Goal: Information Seeking & Learning: Learn about a topic

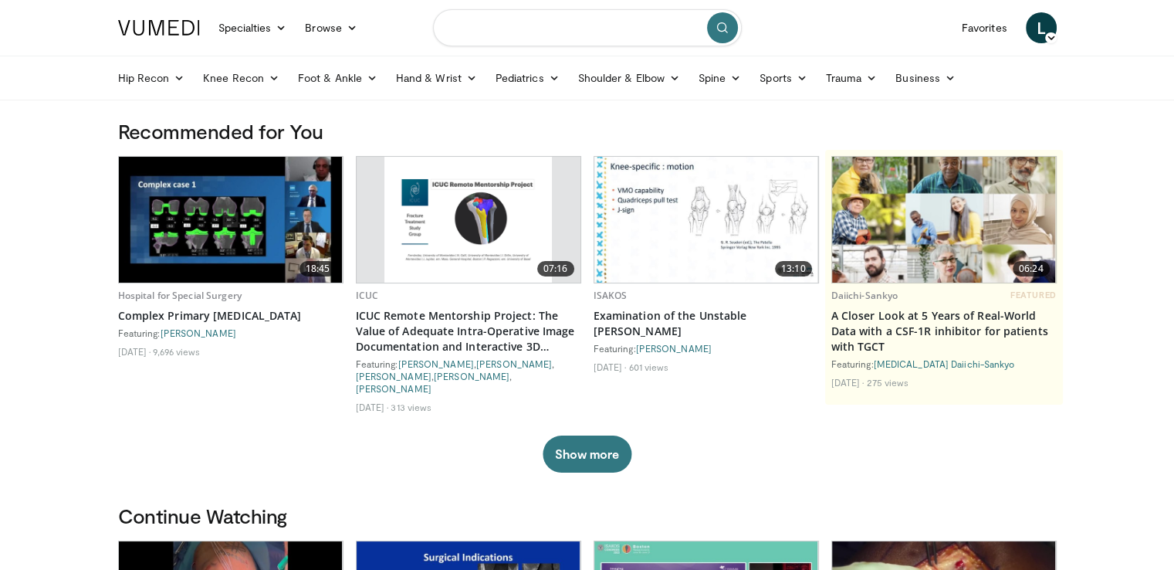
click at [525, 23] on input "Search topics, interventions" at bounding box center [587, 27] width 309 height 37
type input "**********"
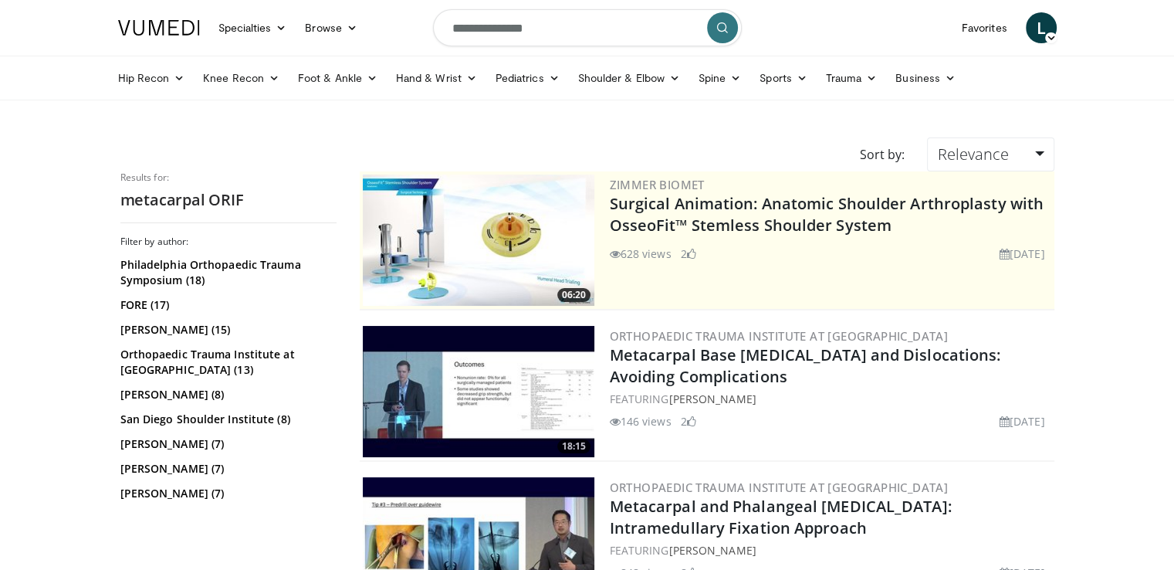
click at [569, 29] on input "**********" at bounding box center [587, 27] width 309 height 37
type input "**********"
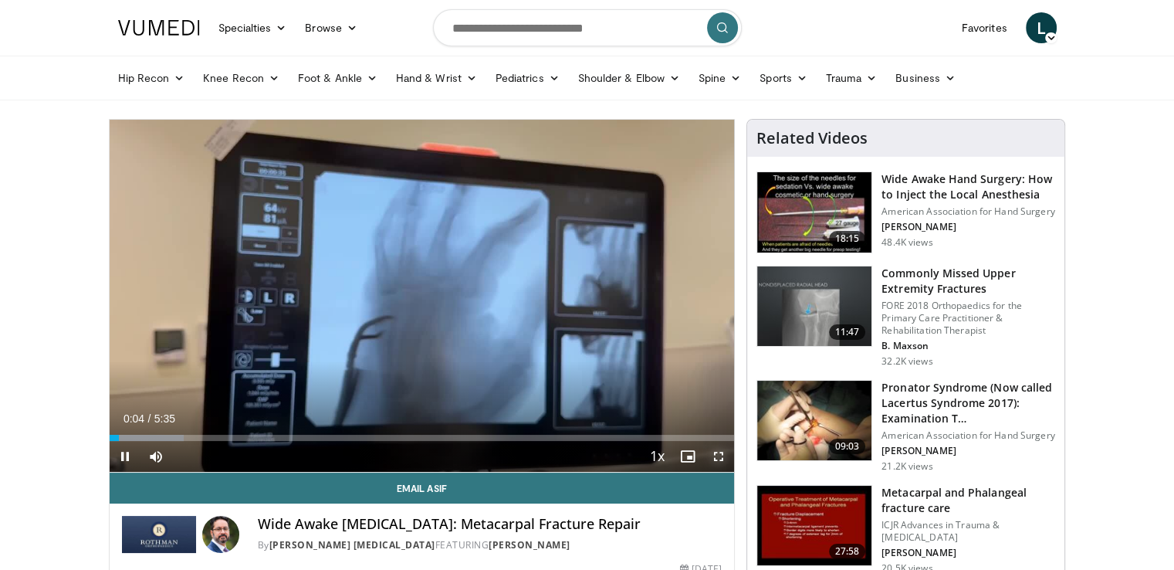
click at [724, 455] on span "Video Player" at bounding box center [718, 456] width 31 height 31
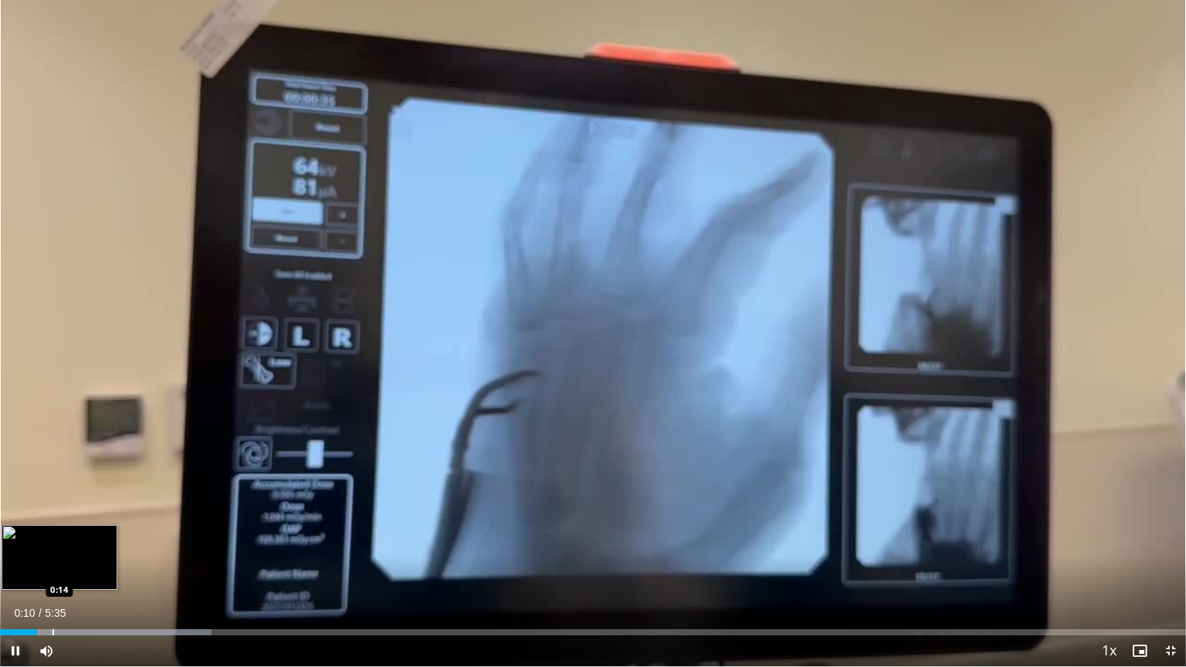
click at [53, 569] on div "Progress Bar" at bounding box center [53, 632] width 2 height 6
click at [73, 569] on div "Progress Bar" at bounding box center [74, 632] width 2 height 6
click at [96, 569] on div "Progress Bar" at bounding box center [96, 632] width 2 height 6
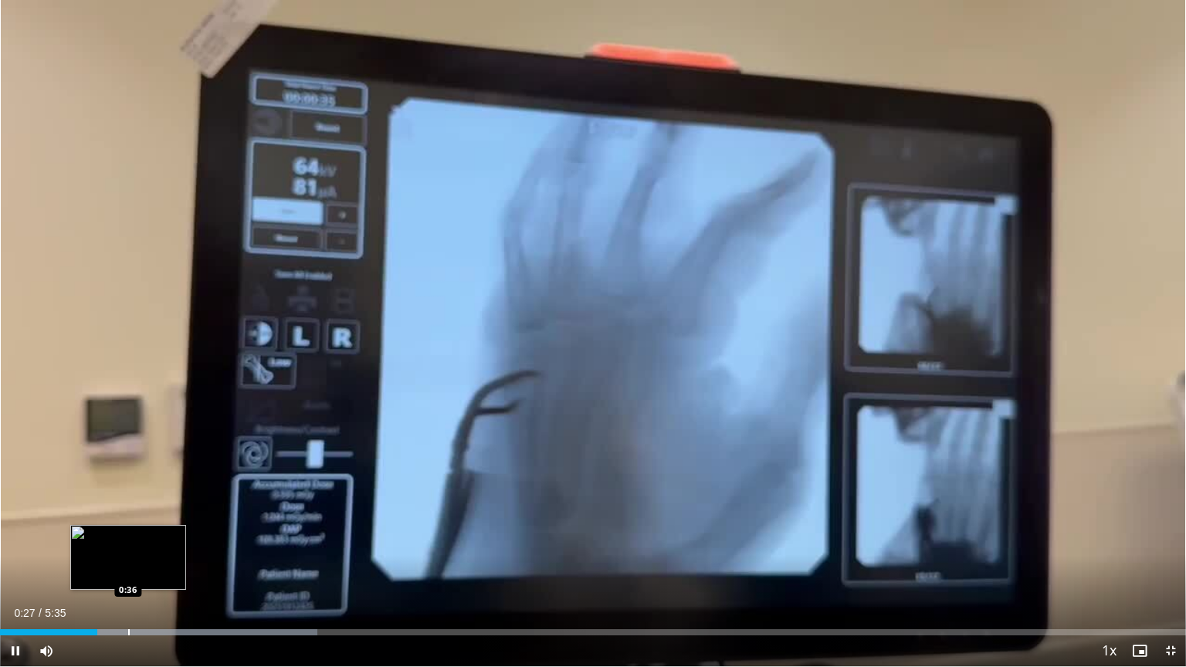
click at [129, 569] on div "Progress Bar" at bounding box center [129, 632] width 2 height 6
click at [154, 569] on div "Progress Bar" at bounding box center [155, 632] width 2 height 6
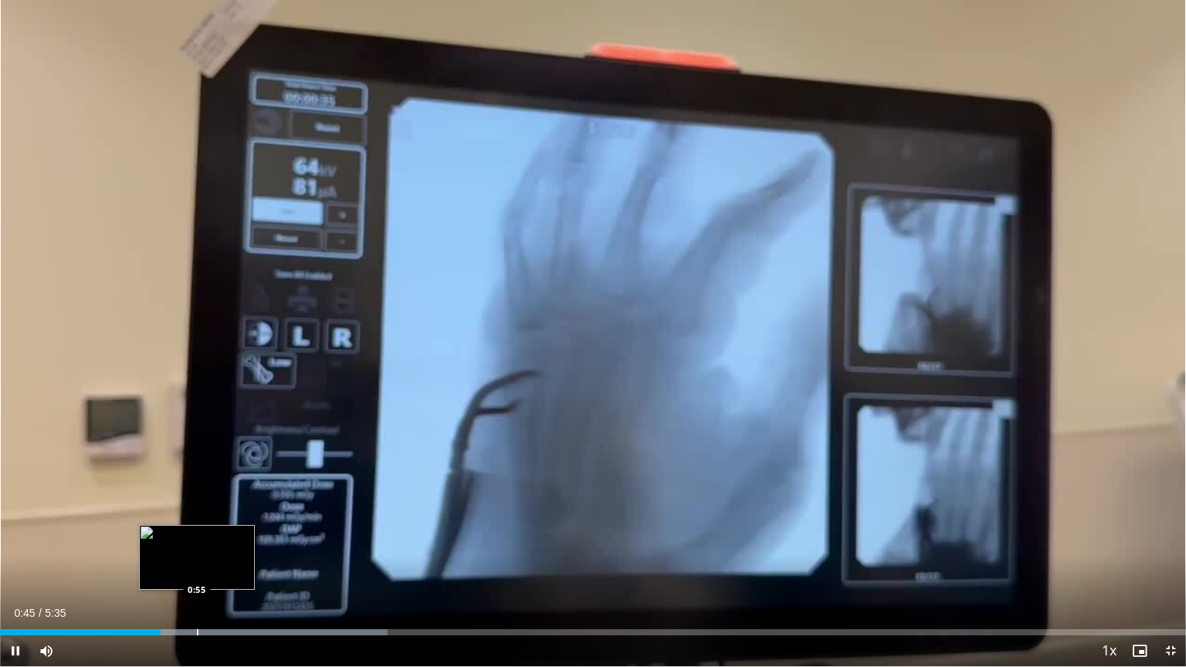
click at [197, 569] on div "Progress Bar" at bounding box center [198, 632] width 2 height 6
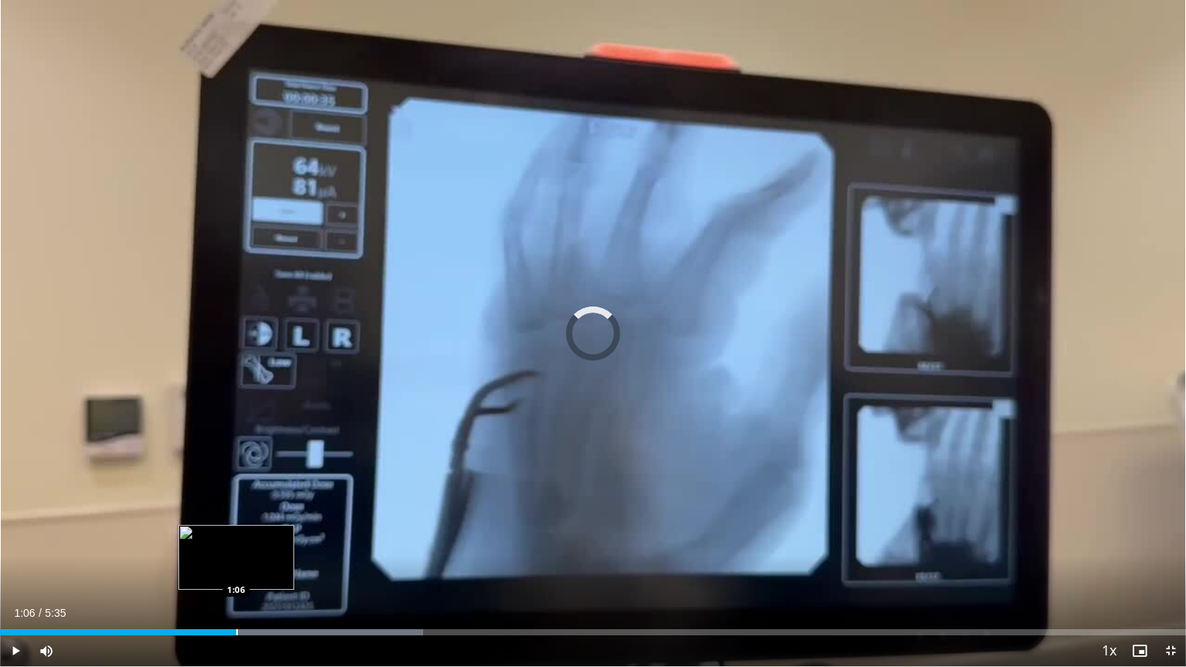
click at [236, 569] on div "Progress Bar" at bounding box center [237, 632] width 2 height 6
click at [266, 569] on div "Progress Bar" at bounding box center [267, 632] width 2 height 6
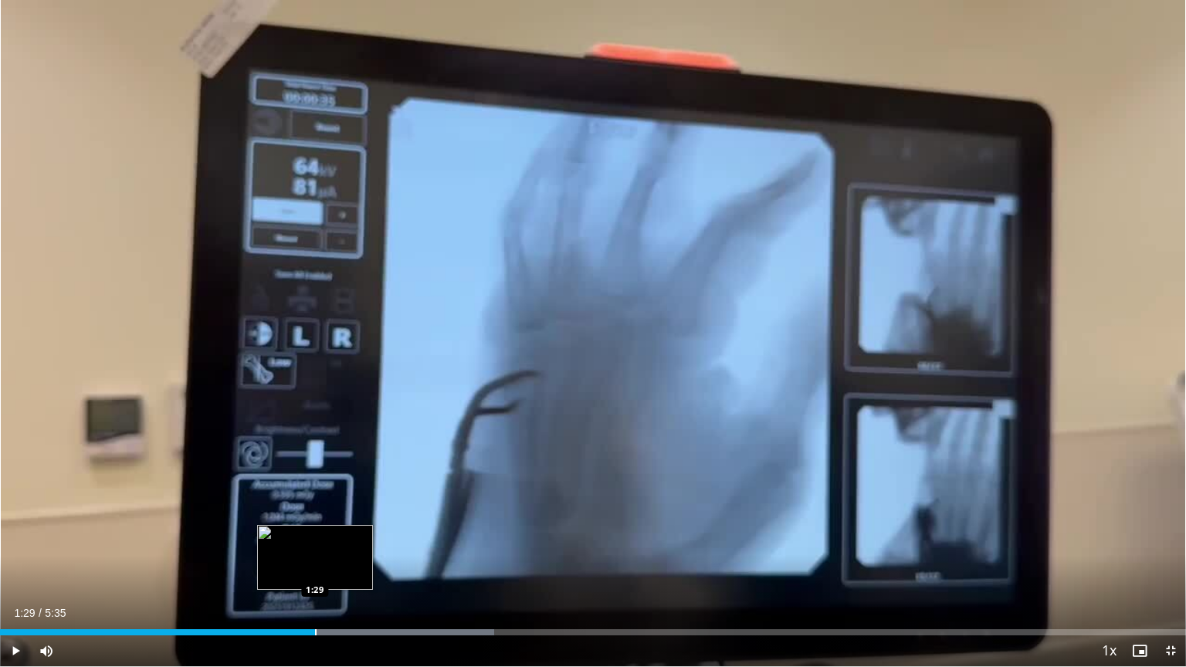
click at [315, 569] on div "Progress Bar" at bounding box center [316, 632] width 2 height 6
click at [361, 569] on div "Current Time 1:33 / Duration 5:35 Pause Skip Backward Skip Forward Mute Loaded …" at bounding box center [593, 650] width 1186 height 31
click at [348, 569] on div "Progress Bar" at bounding box center [349, 632] width 2 height 6
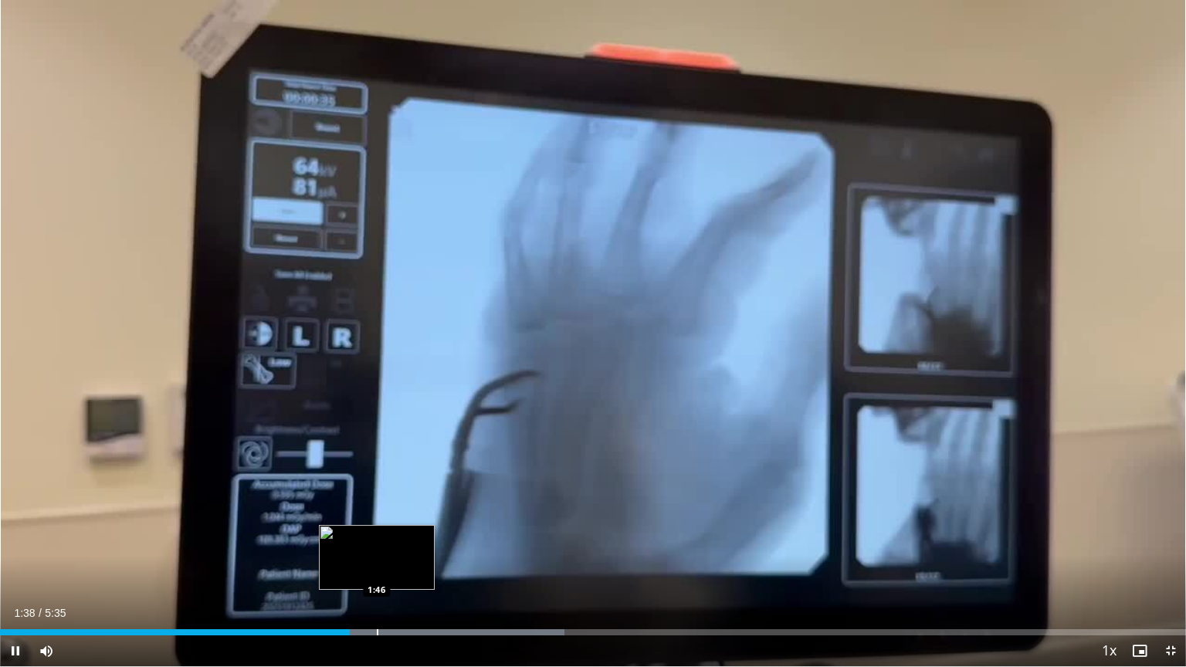
click at [377, 569] on div "Progress Bar" at bounding box center [378, 632] width 2 height 6
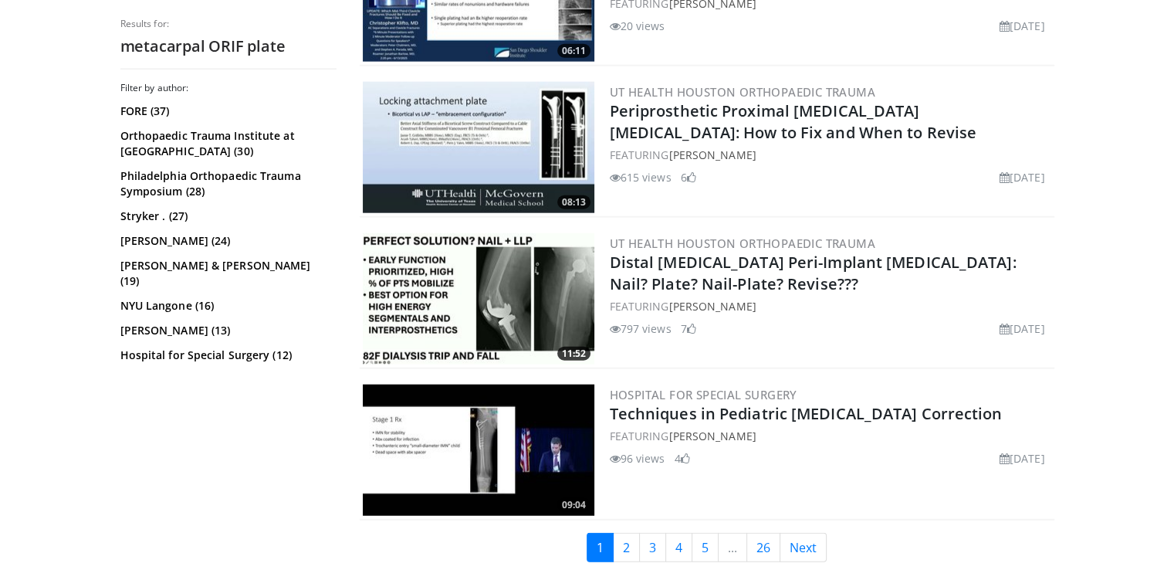
scroll to position [3782, 0]
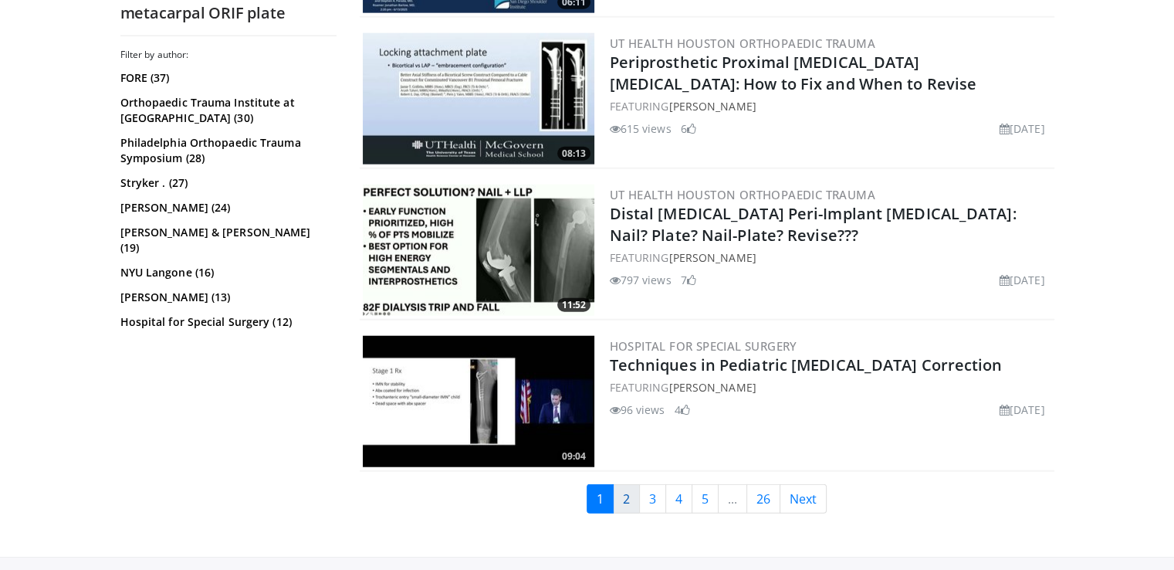
click at [627, 484] on link "2" at bounding box center [626, 498] width 27 height 29
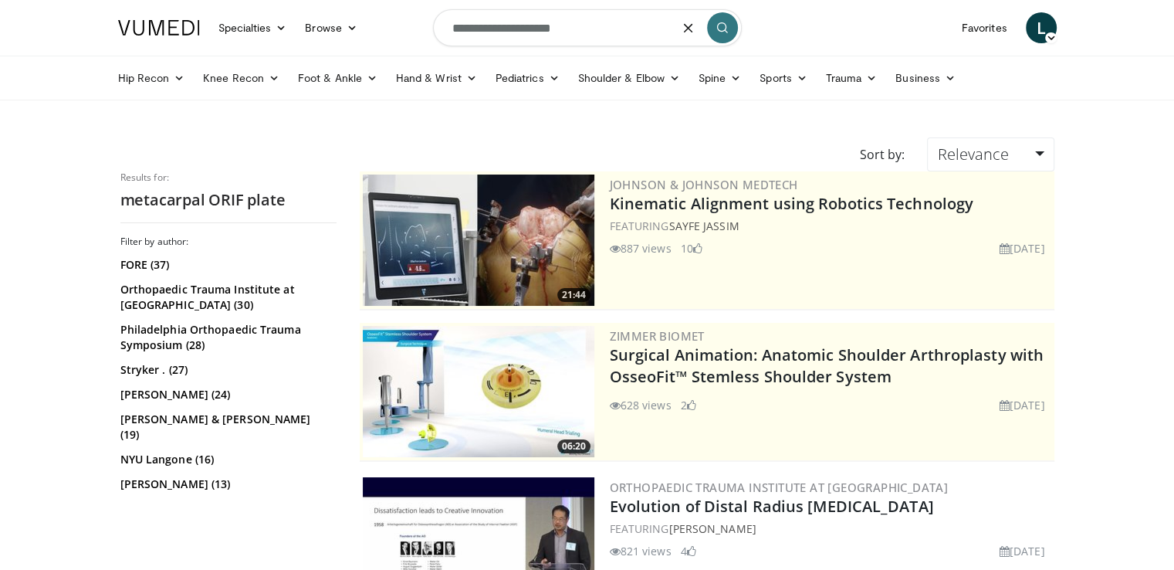
drag, startPoint x: 587, startPoint y: 28, endPoint x: 522, endPoint y: 31, distance: 64.9
click at [522, 31] on input "**********" at bounding box center [587, 27] width 309 height 37
type input "**********"
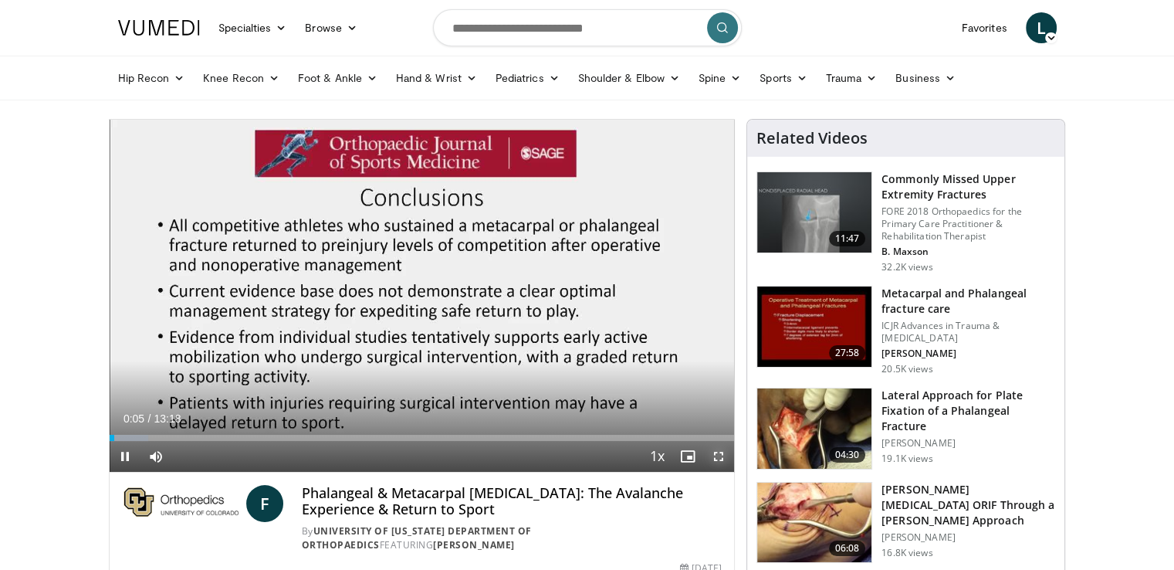
click at [719, 456] on span "Video Player" at bounding box center [718, 456] width 31 height 31
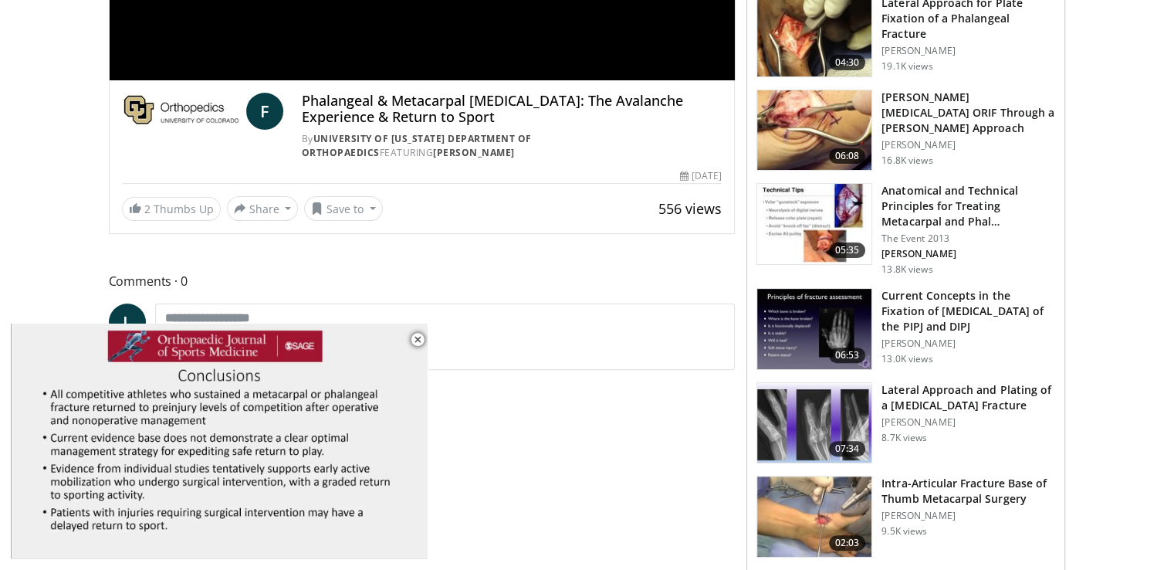
scroll to position [386, 0]
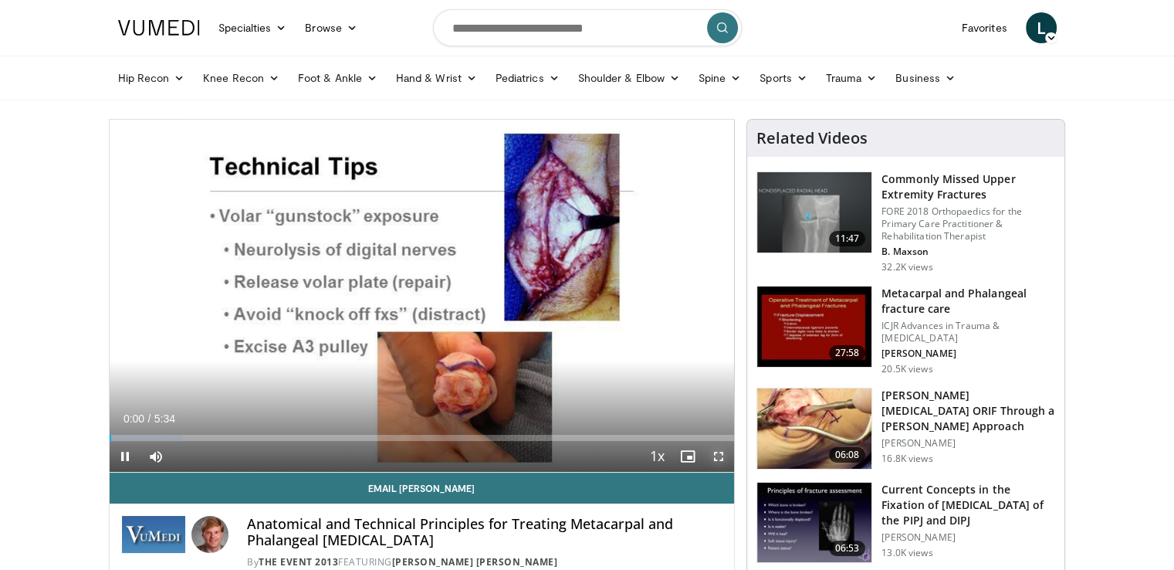
click at [716, 458] on span "Video Player" at bounding box center [718, 456] width 31 height 31
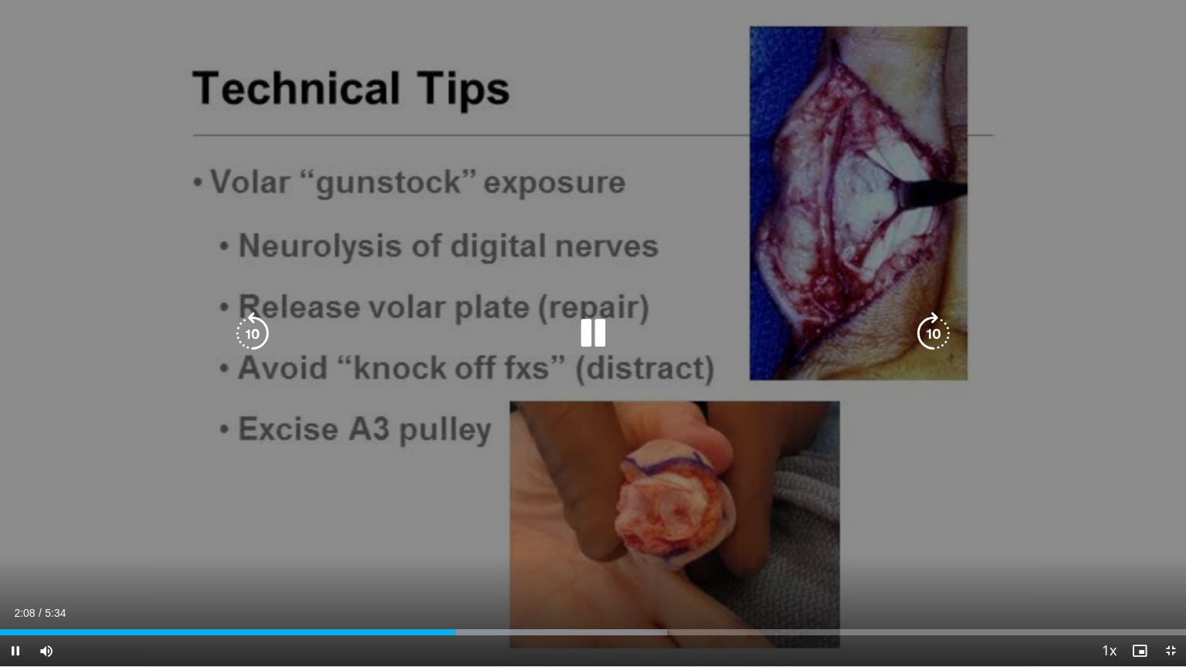
click at [929, 340] on icon "Video Player" at bounding box center [933, 333] width 43 height 43
click at [929, 325] on icon "Video Player" at bounding box center [933, 333] width 43 height 43
click at [942, 330] on icon "Video Player" at bounding box center [933, 333] width 43 height 43
click at [926, 330] on icon "Video Player" at bounding box center [933, 333] width 43 height 43
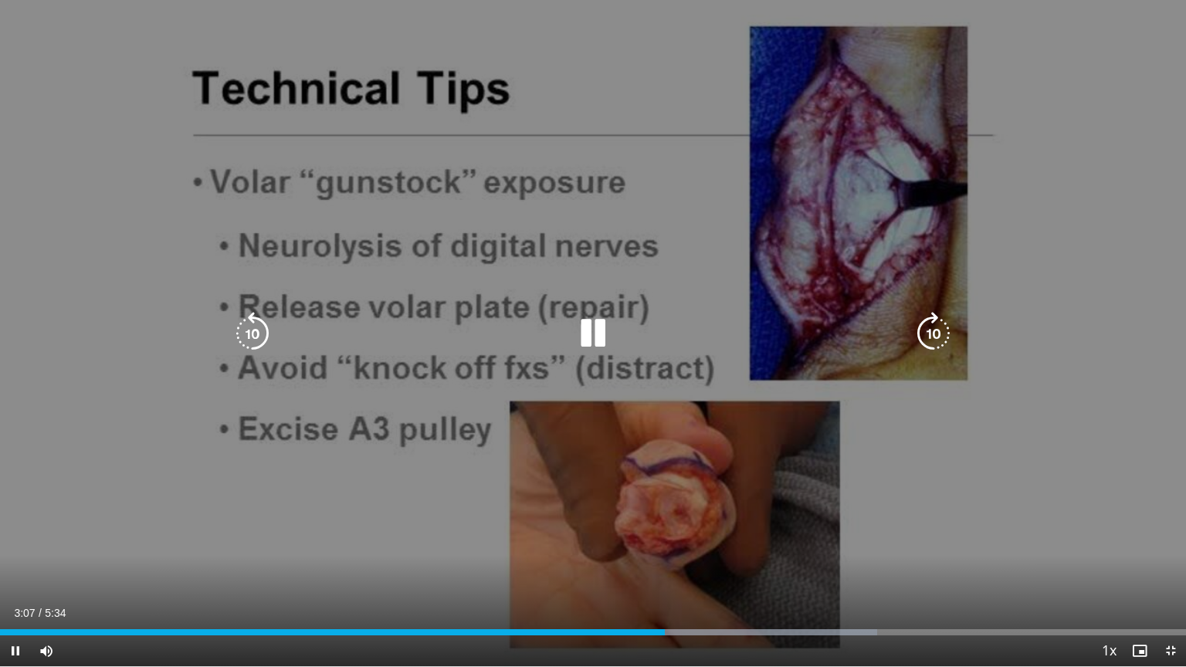
click at [929, 333] on icon "Video Player" at bounding box center [933, 333] width 43 height 43
click at [935, 330] on icon "Video Player" at bounding box center [933, 333] width 43 height 43
click at [932, 330] on icon "Video Player" at bounding box center [933, 333] width 43 height 43
click at [932, 331] on icon "Video Player" at bounding box center [933, 333] width 43 height 43
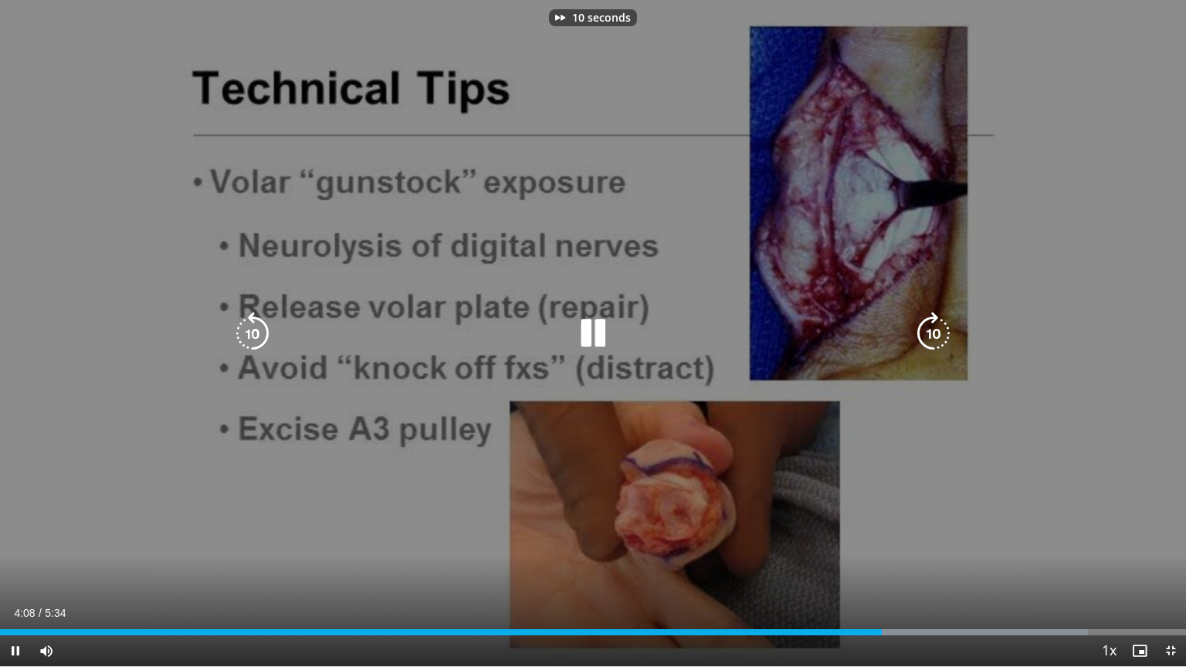
click at [932, 331] on icon "Video Player" at bounding box center [933, 333] width 43 height 43
click at [931, 326] on icon "Video Player" at bounding box center [933, 333] width 43 height 43
click at [937, 337] on icon "Video Player" at bounding box center [933, 333] width 43 height 43
click at [929, 323] on icon "Video Player" at bounding box center [933, 333] width 43 height 43
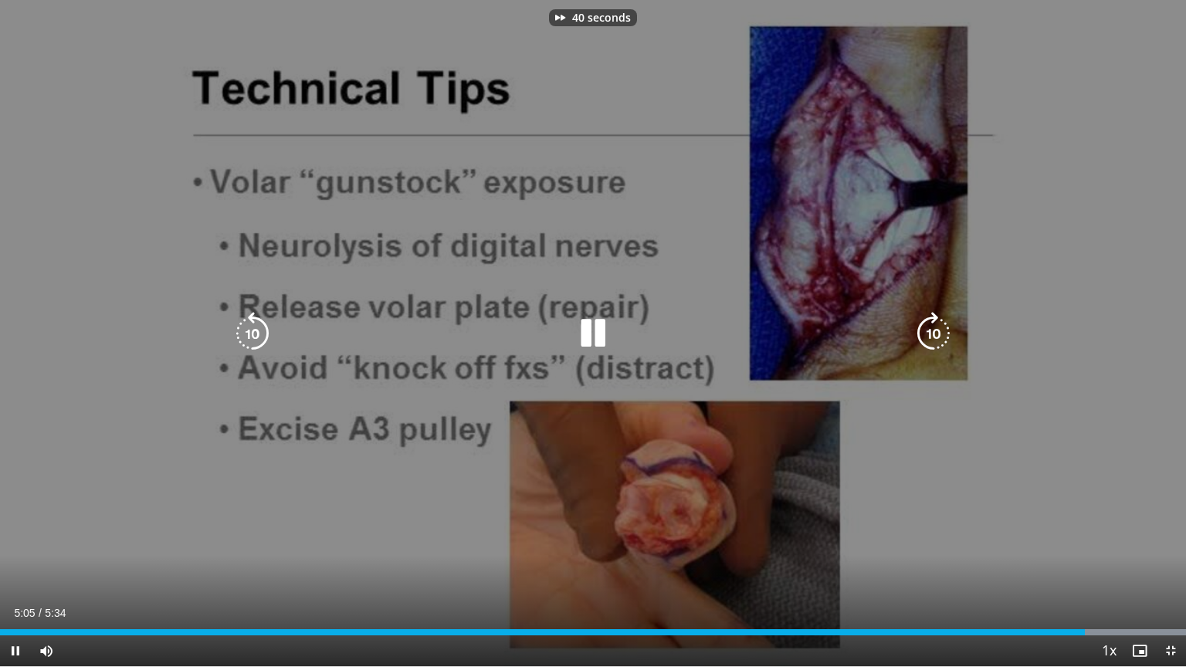
click at [929, 323] on icon "Video Player" at bounding box center [933, 333] width 43 height 43
click at [935, 332] on icon "Video Player" at bounding box center [933, 333] width 43 height 43
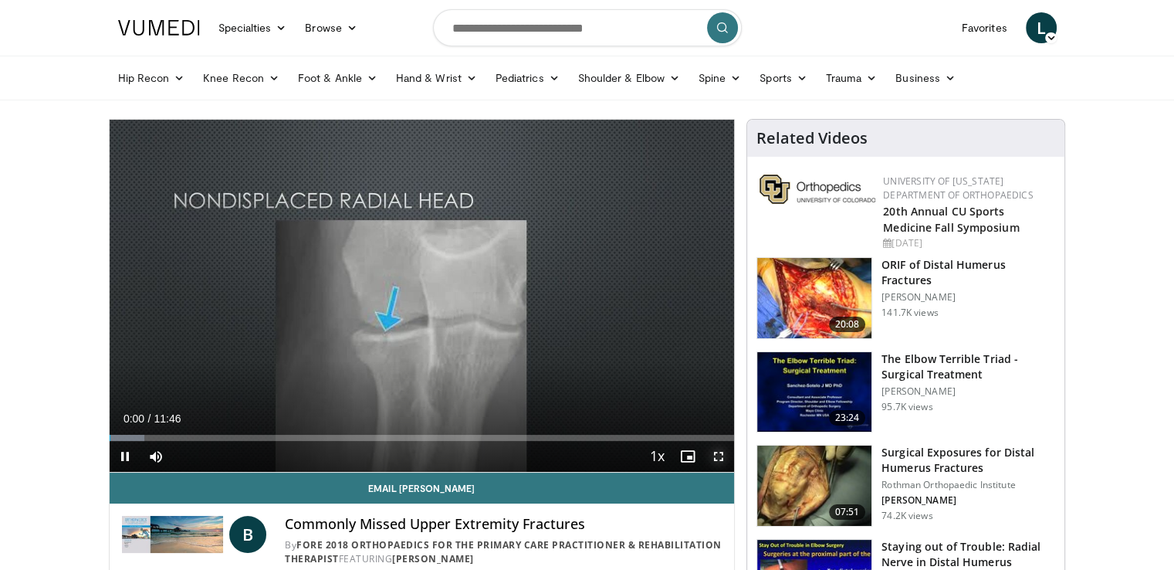
click at [722, 461] on span "Video Player" at bounding box center [718, 456] width 31 height 31
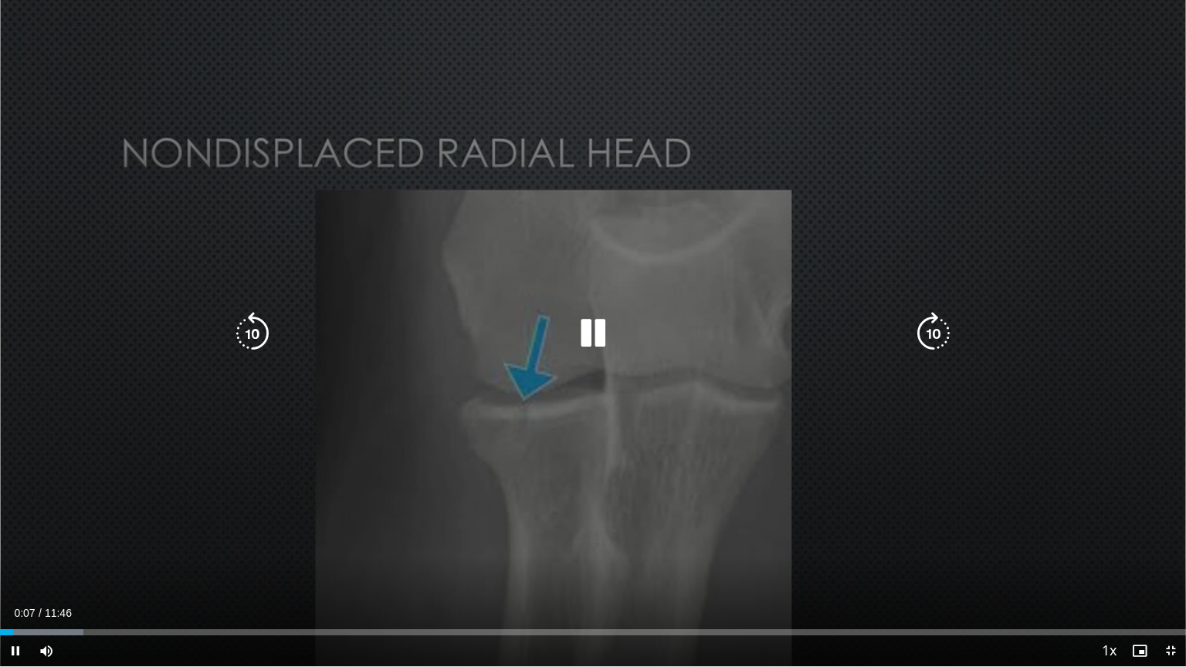
click at [932, 333] on icon "Video Player" at bounding box center [933, 333] width 43 height 43
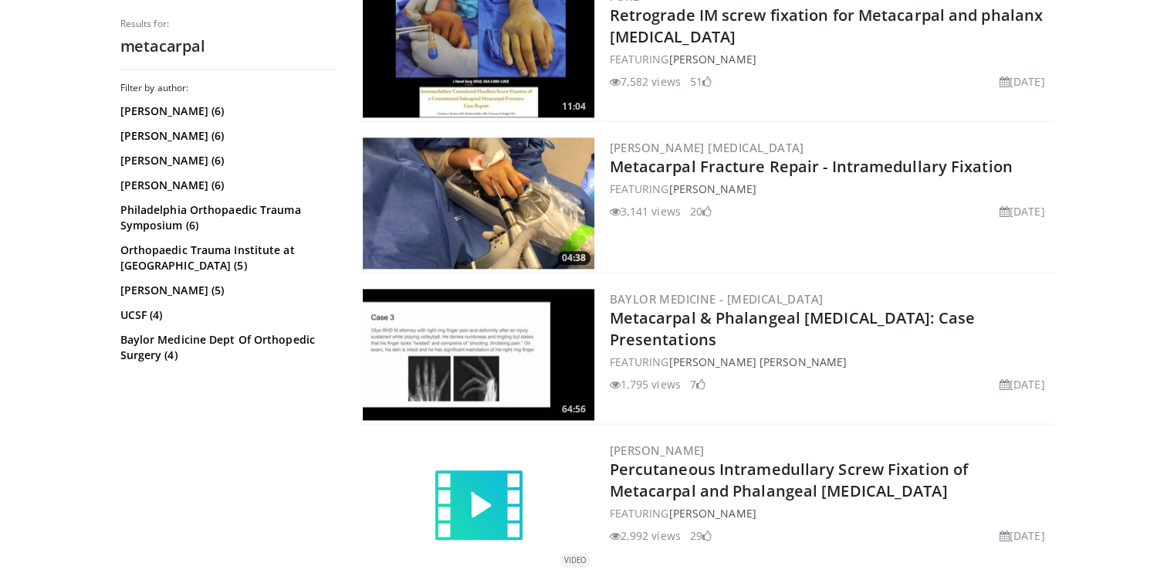
scroll to position [1930, 0]
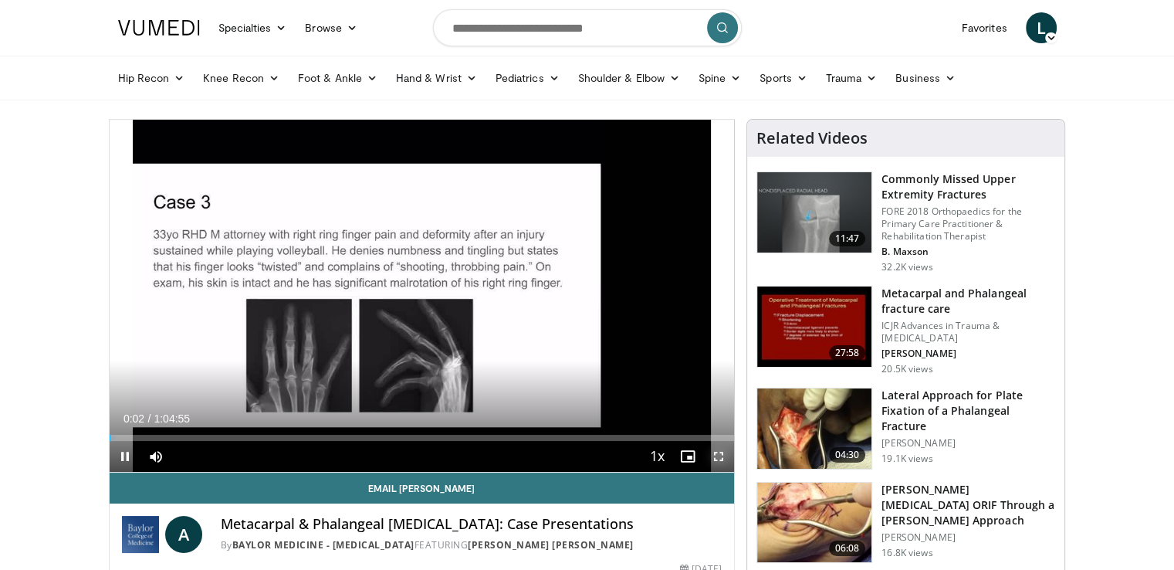
click at [719, 454] on span "Video Player" at bounding box center [718, 456] width 31 height 31
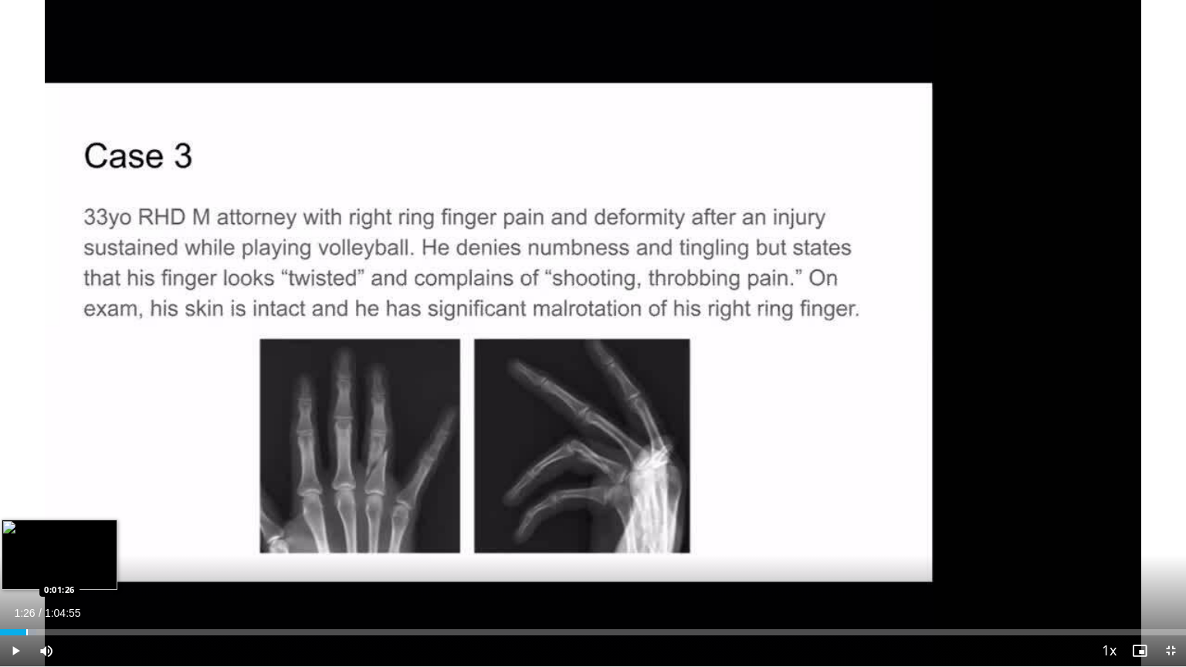
click at [26, 569] on div "Progress Bar" at bounding box center [27, 632] width 2 height 6
click at [32, 569] on div "Loaded : 3.82% 0:01:28 0:01:46" at bounding box center [593, 628] width 1186 height 15
click at [42, 569] on div "Progress Bar" at bounding box center [43, 632] width 2 height 6
click at [54, 569] on div "Progress Bar" at bounding box center [55, 632] width 2 height 6
click at [73, 569] on div "Progress Bar" at bounding box center [74, 632] width 2 height 6
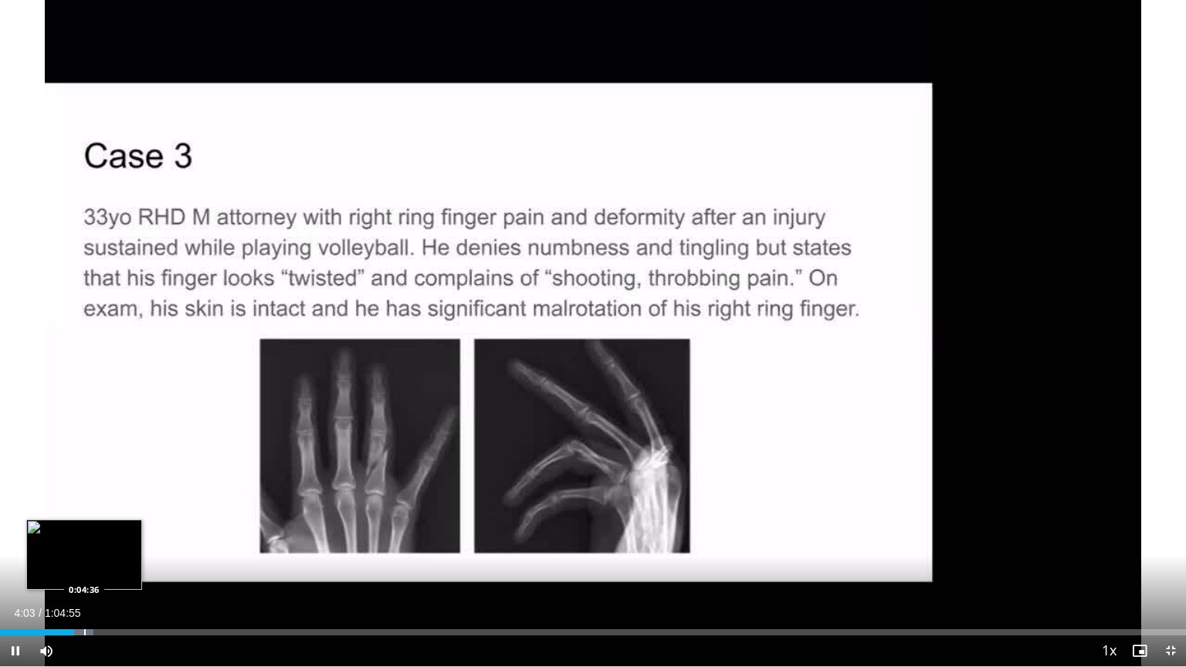
click at [84, 569] on div "Progress Bar" at bounding box center [85, 632] width 2 height 6
click at [92, 569] on div "Progress Bar" at bounding box center [93, 632] width 2 height 6
click at [105, 569] on div "Loaded : 9.50% 0:05:08 0:05:44" at bounding box center [593, 628] width 1186 height 15
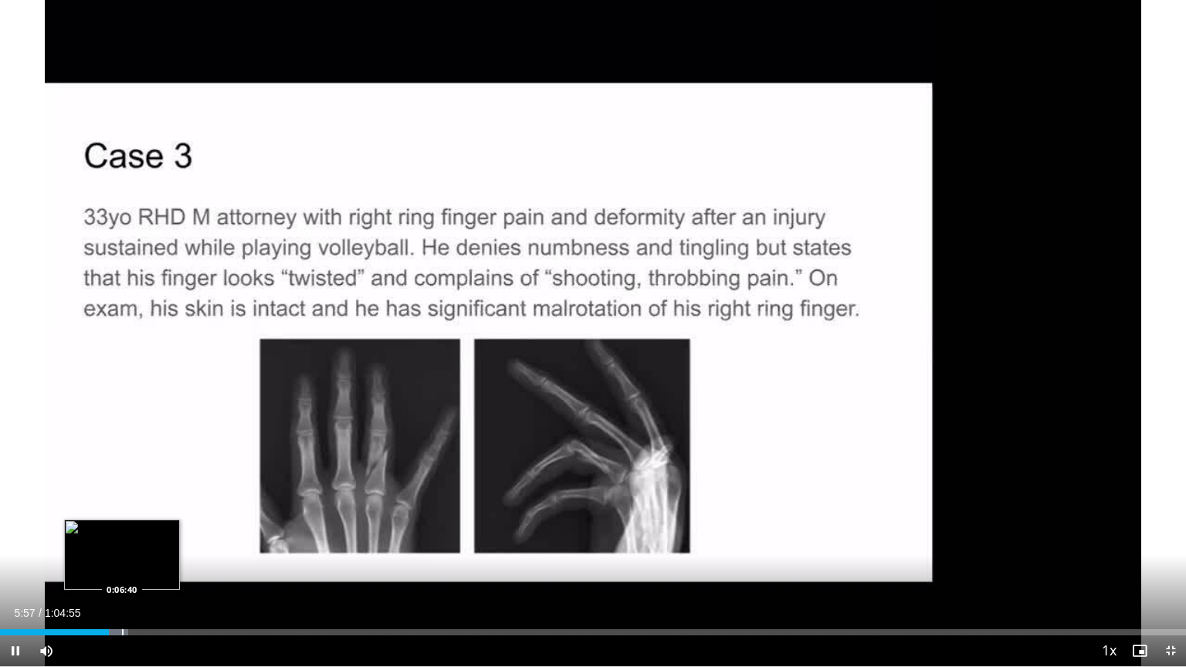
click at [122, 569] on div "Progress Bar" at bounding box center [123, 632] width 2 height 6
click at [129, 569] on div "Progress Bar" at bounding box center [129, 632] width 2 height 6
click at [140, 569] on div "Progress Bar" at bounding box center [141, 632] width 2 height 6
click at [156, 569] on div "Progress Bar" at bounding box center [157, 632] width 2 height 6
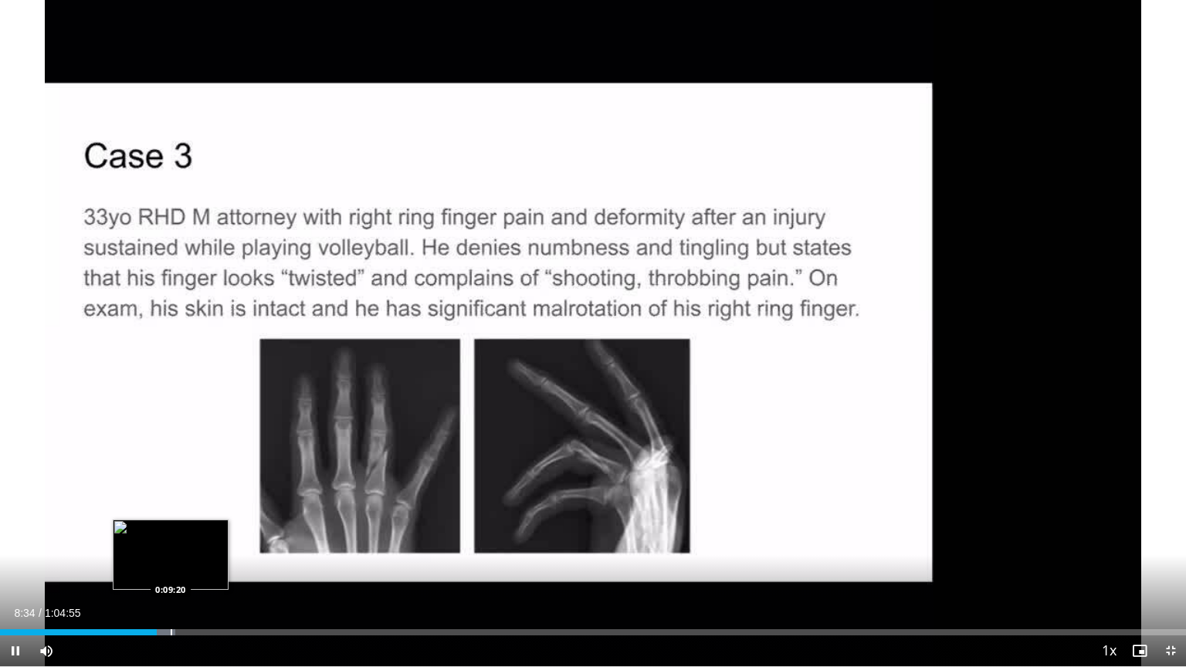
click at [171, 569] on div "Progress Bar" at bounding box center [172, 632] width 2 height 6
click at [182, 569] on div "Progress Bar" at bounding box center [183, 632] width 2 height 6
click at [195, 569] on div "Progress Bar" at bounding box center [196, 632] width 2 height 6
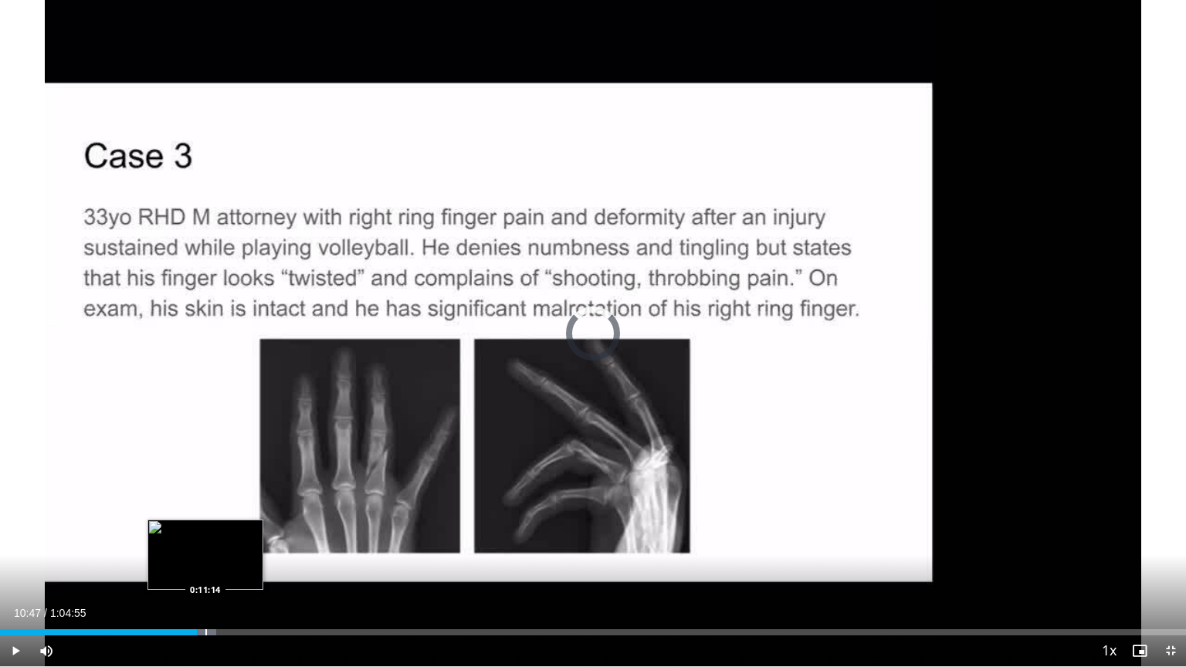
click at [205, 569] on div "Progress Bar" at bounding box center [206, 632] width 2 height 6
click at [213, 569] on div "Progress Bar" at bounding box center [214, 632] width 2 height 6
click at [226, 569] on div "Progress Bar" at bounding box center [227, 632] width 2 height 6
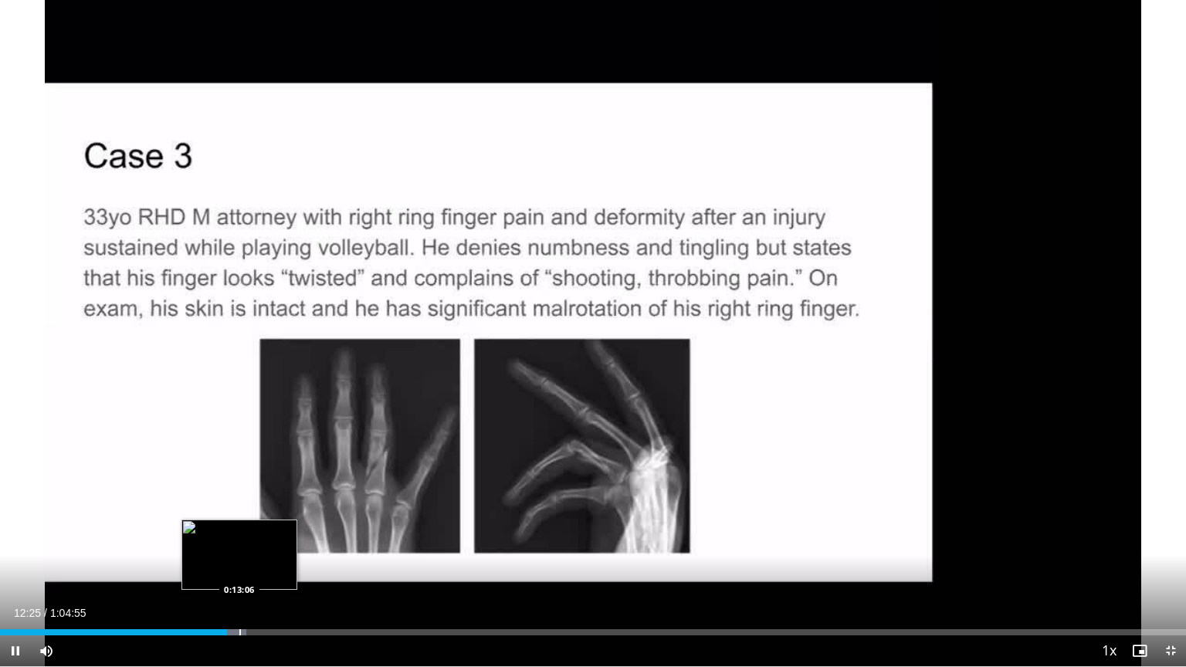
click at [239, 569] on div "Progress Bar" at bounding box center [240, 632] width 2 height 6
click at [261, 569] on div "Progress Bar" at bounding box center [262, 632] width 2 height 6
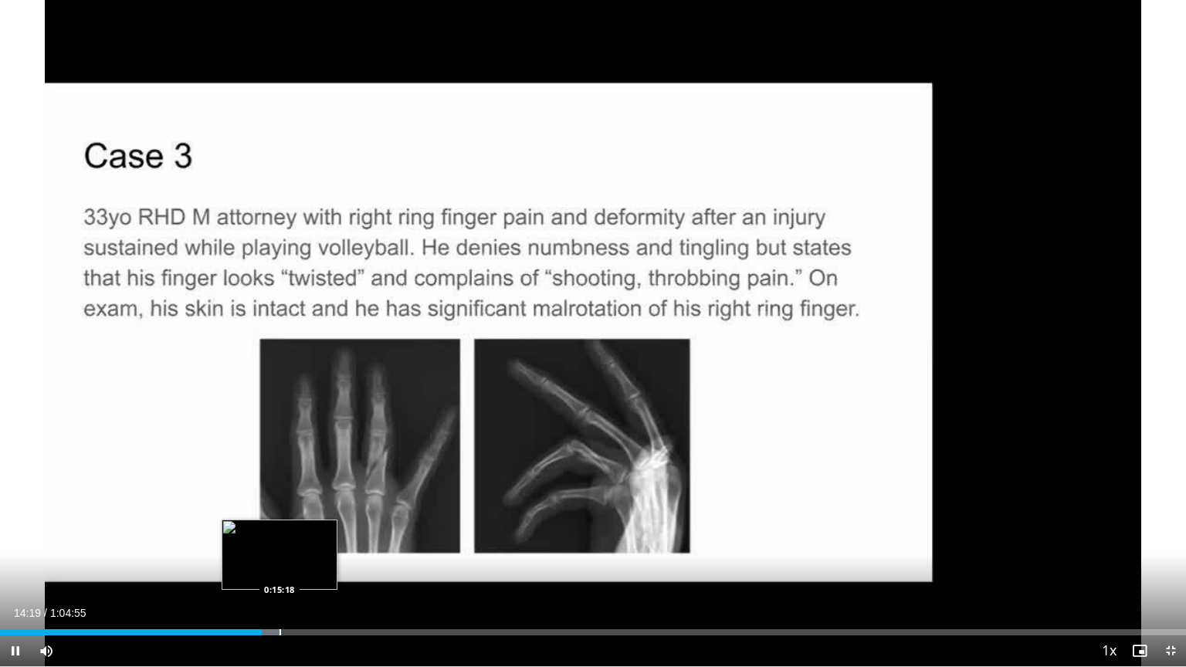
click at [279, 569] on div "Progress Bar" at bounding box center [280, 632] width 2 height 6
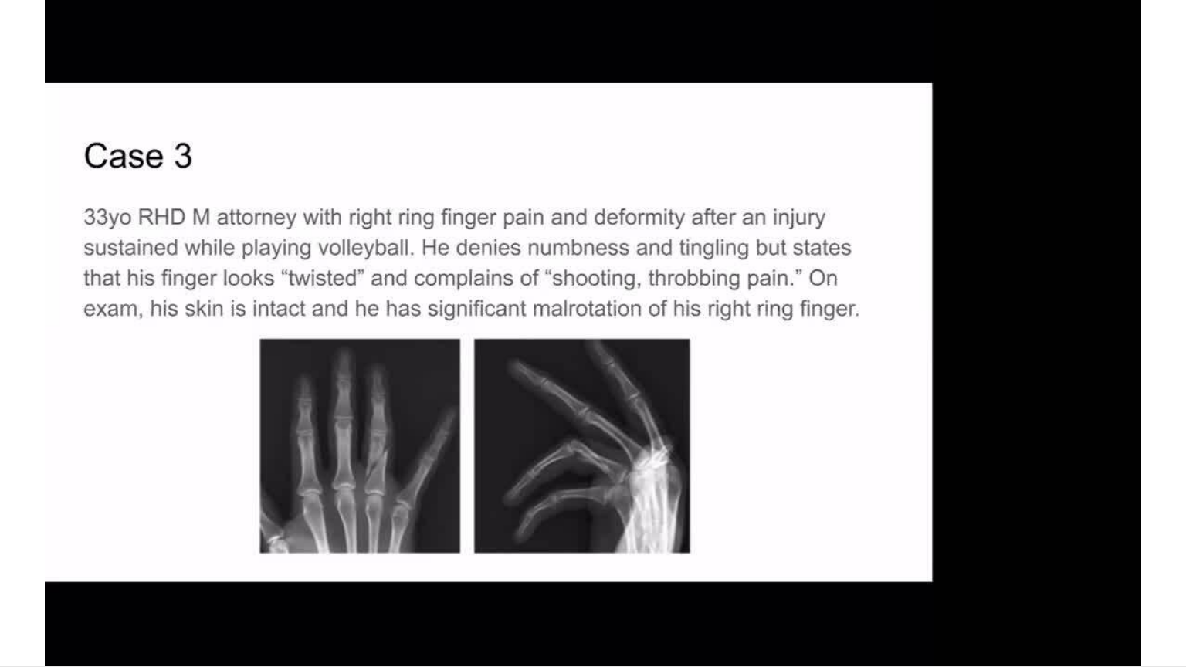
click at [290, 569] on div "40 seconds Tap to unmute" at bounding box center [593, 333] width 1186 height 666
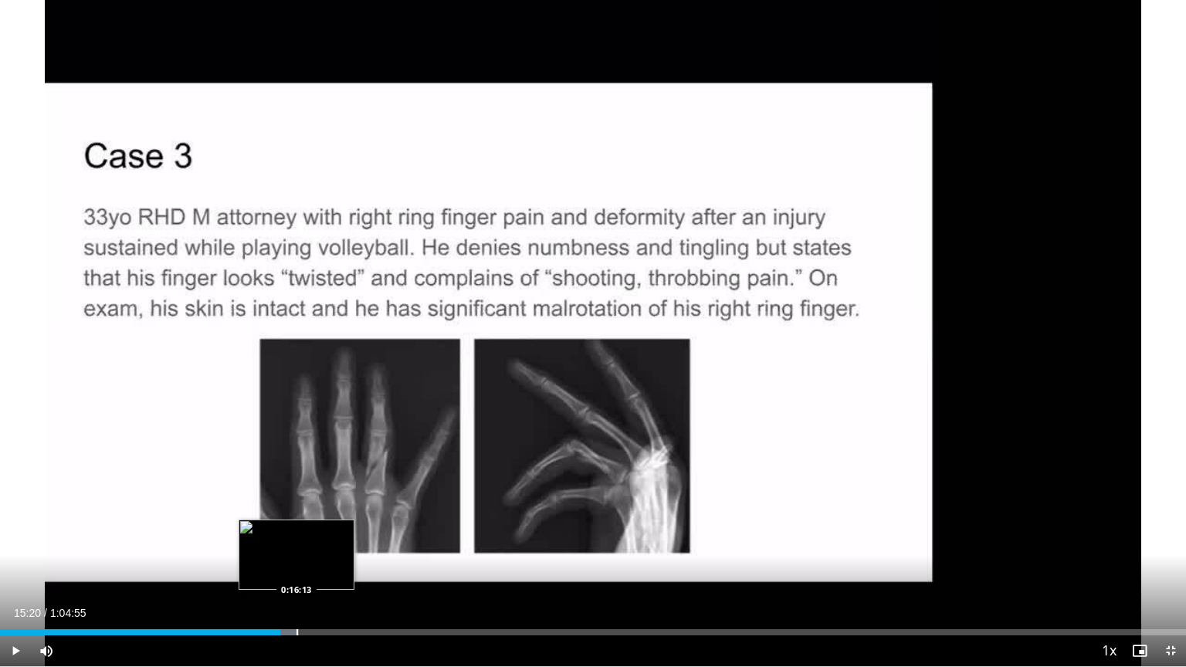
click at [296, 569] on div "Progress Bar" at bounding box center [297, 632] width 2 height 6
click at [312, 569] on div "Progress Bar" at bounding box center [312, 632] width 2 height 6
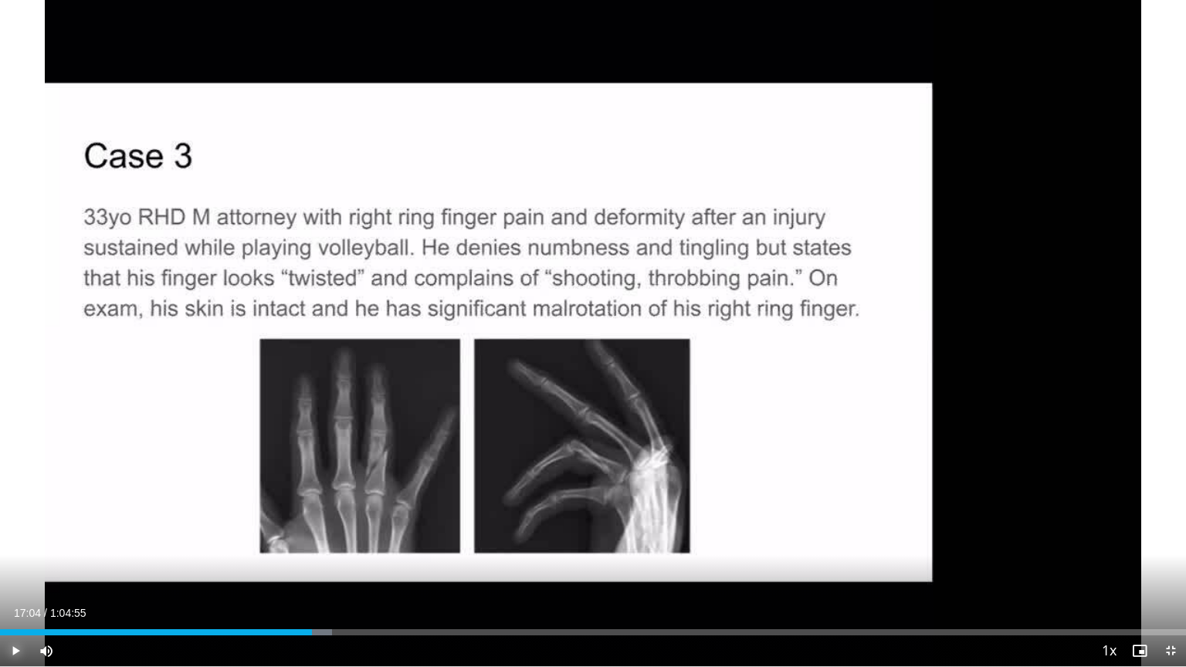
click at [19, 569] on span "Video Player" at bounding box center [15, 650] width 31 height 31
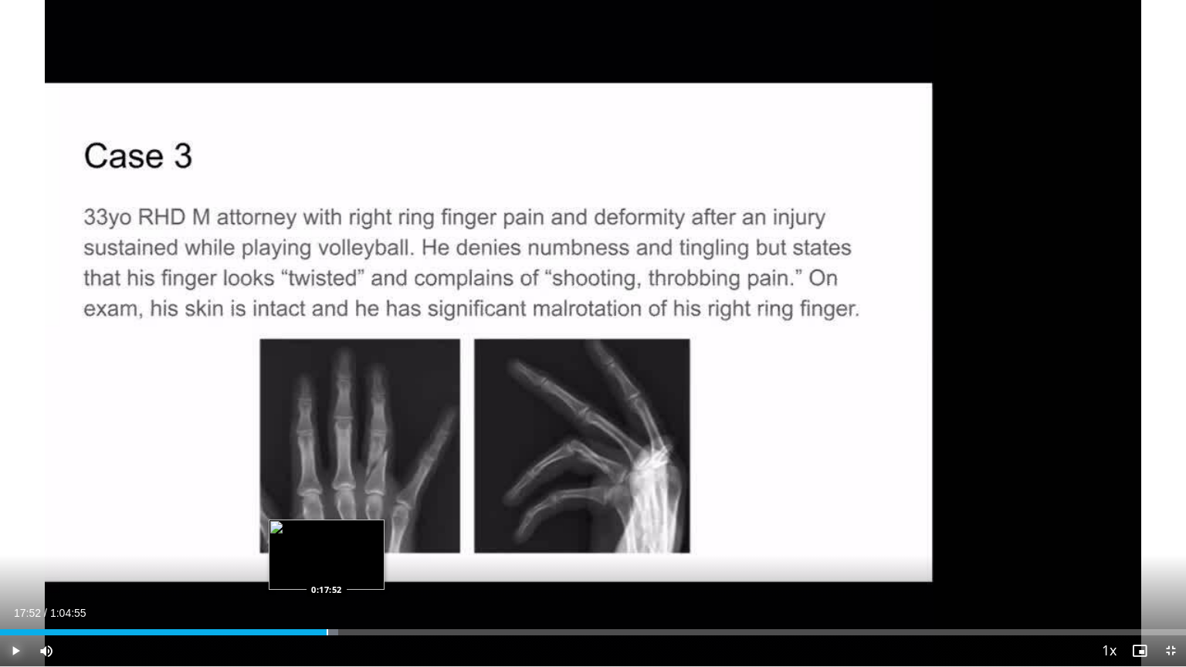
click at [326, 569] on div "Progress Bar" at bounding box center [327, 632] width 2 height 6
click at [336, 569] on div "Loaded : 29.26% 0:17:56 0:18:25" at bounding box center [593, 632] width 1186 height 6
click at [354, 569] on div "Progress Bar" at bounding box center [355, 632] width 2 height 6
click at [364, 569] on div "Loaded : 31.57% 0:19:57 0:19:57" at bounding box center [593, 632] width 1186 height 6
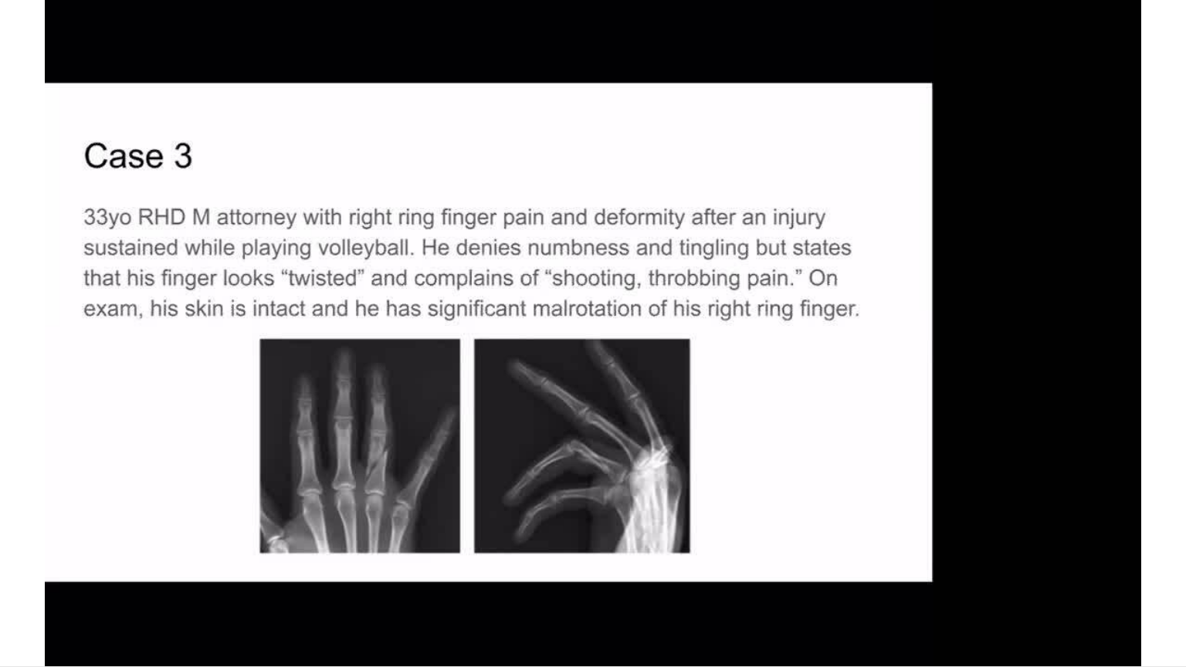
click at [375, 569] on video-js "**********" at bounding box center [593, 333] width 1186 height 667
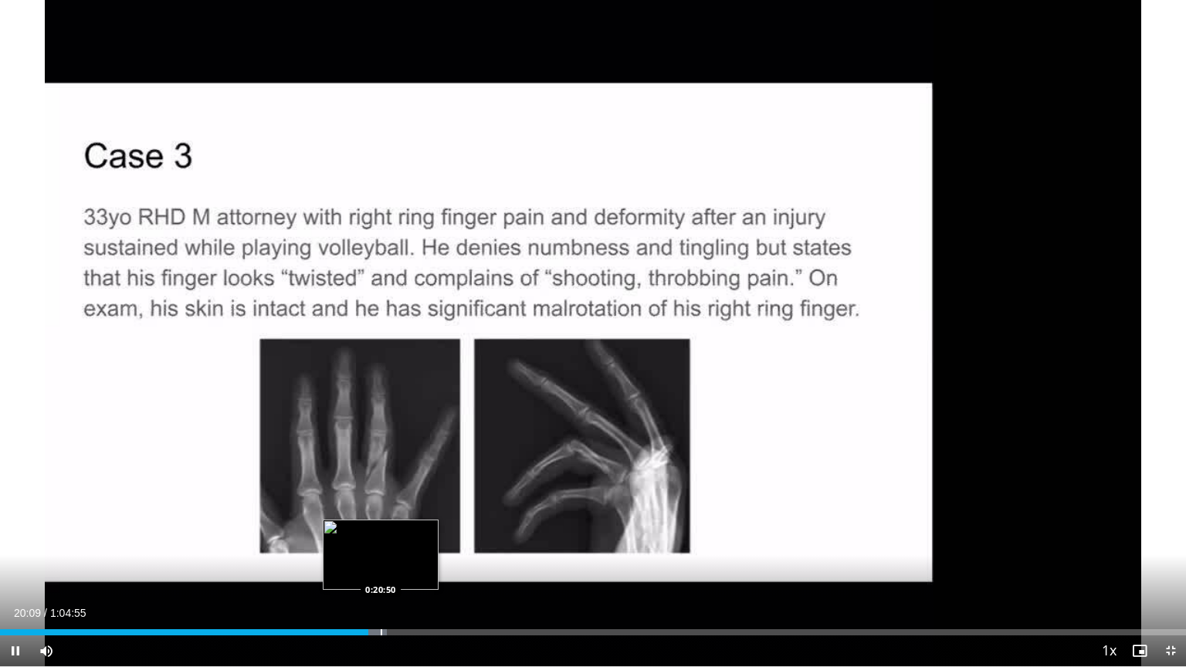
click at [381, 569] on div "Progress Bar" at bounding box center [382, 632] width 2 height 6
click at [392, 569] on div "Progress Bar" at bounding box center [393, 632] width 2 height 6
click at [408, 569] on div "Progress Bar" at bounding box center [409, 632] width 2 height 6
click at [421, 569] on div "Progress Bar" at bounding box center [422, 632] width 2 height 6
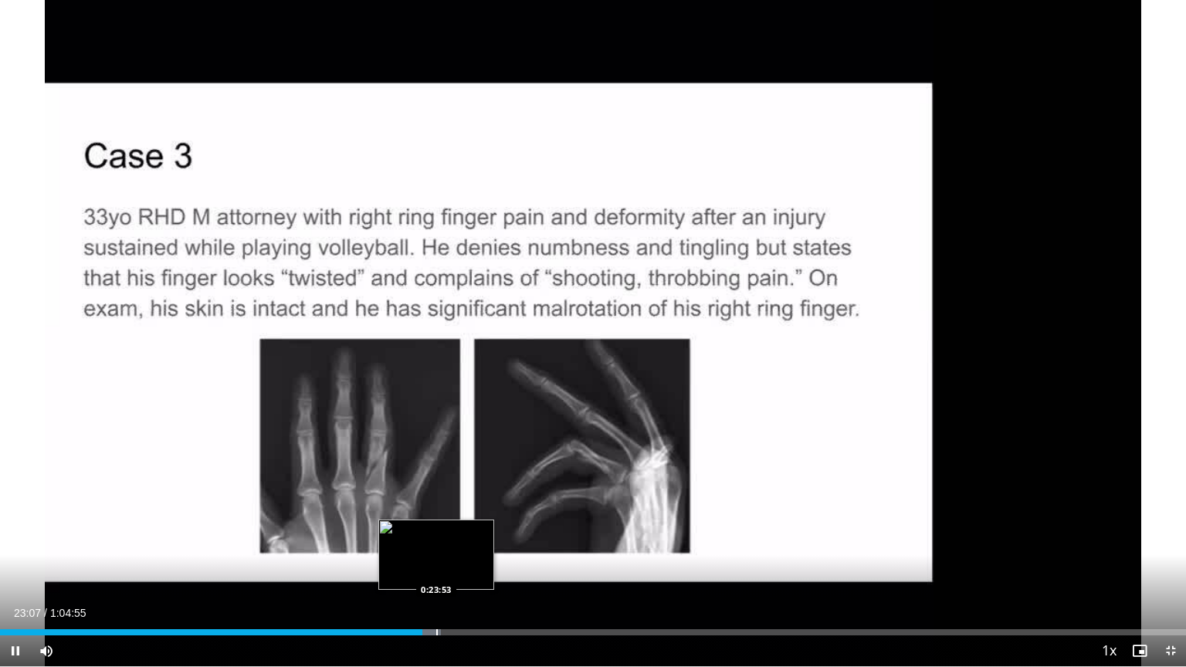
click at [434, 569] on div "Progress Bar" at bounding box center [430, 632] width 21 height 6
click at [448, 569] on div "Progress Bar" at bounding box center [449, 632] width 2 height 6
click at [468, 569] on div "Progress Bar" at bounding box center [469, 632] width 2 height 6
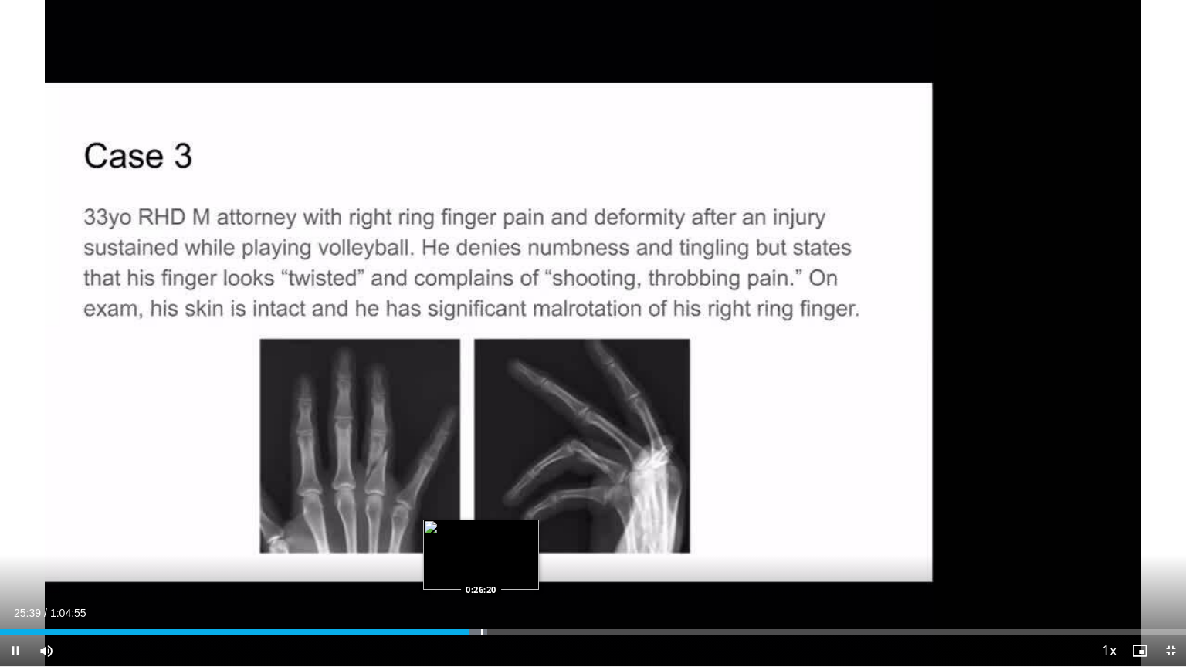
click at [481, 569] on div "Progress Bar" at bounding box center [482, 632] width 2 height 6
click at [494, 569] on div "Progress Bar" at bounding box center [495, 632] width 2 height 6
click at [517, 569] on div "Progress Bar" at bounding box center [518, 632] width 2 height 6
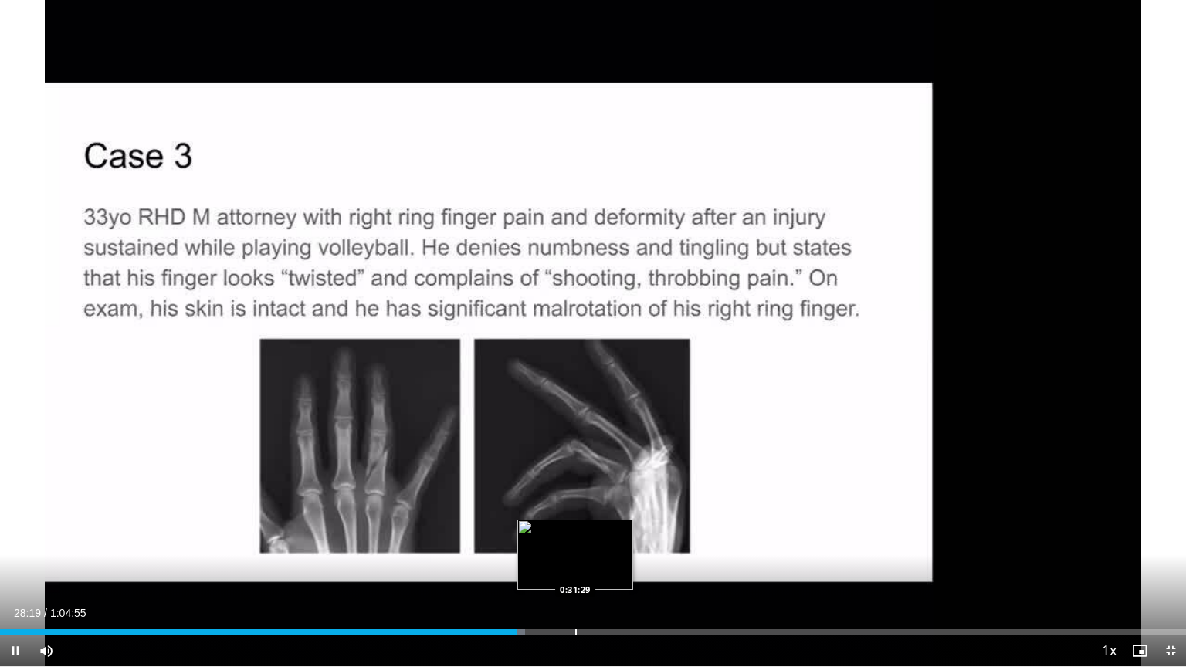
click at [574, 569] on div "Loaded : 44.30% 0:28:20 0:31:29" at bounding box center [593, 632] width 1186 height 6
click at [594, 569] on div "Progress Bar" at bounding box center [595, 632] width 2 height 6
click at [604, 569] on div "Progress Bar" at bounding box center [605, 632] width 2 height 6
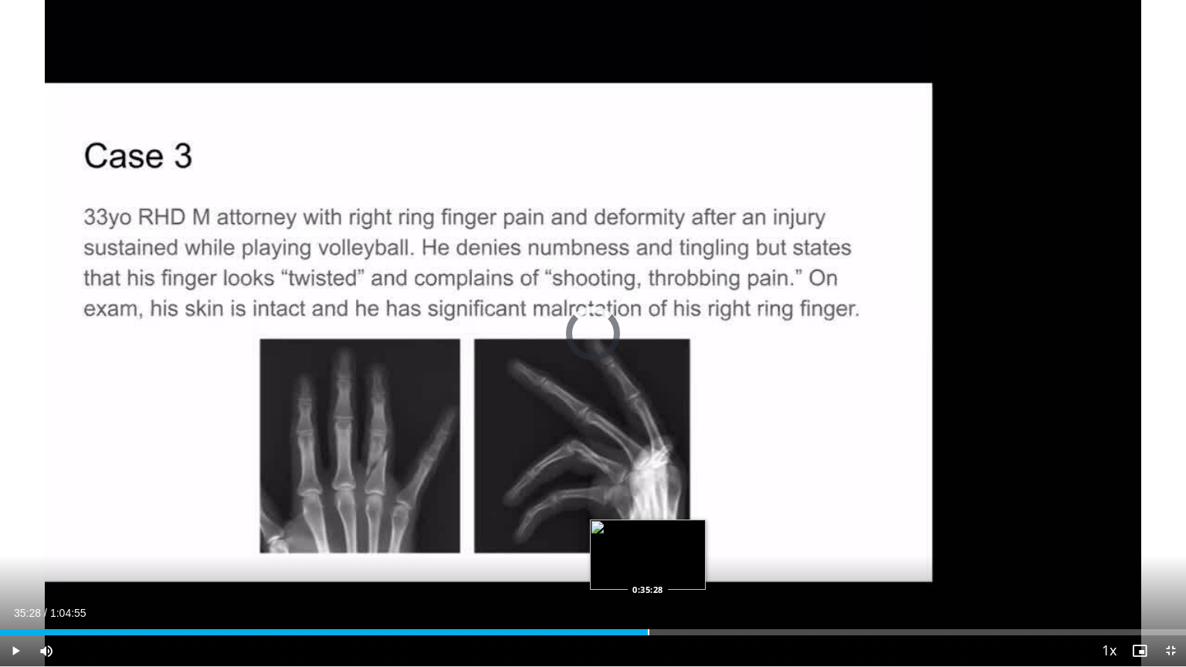
click at [648, 569] on div "Progress Bar" at bounding box center [649, 632] width 2 height 6
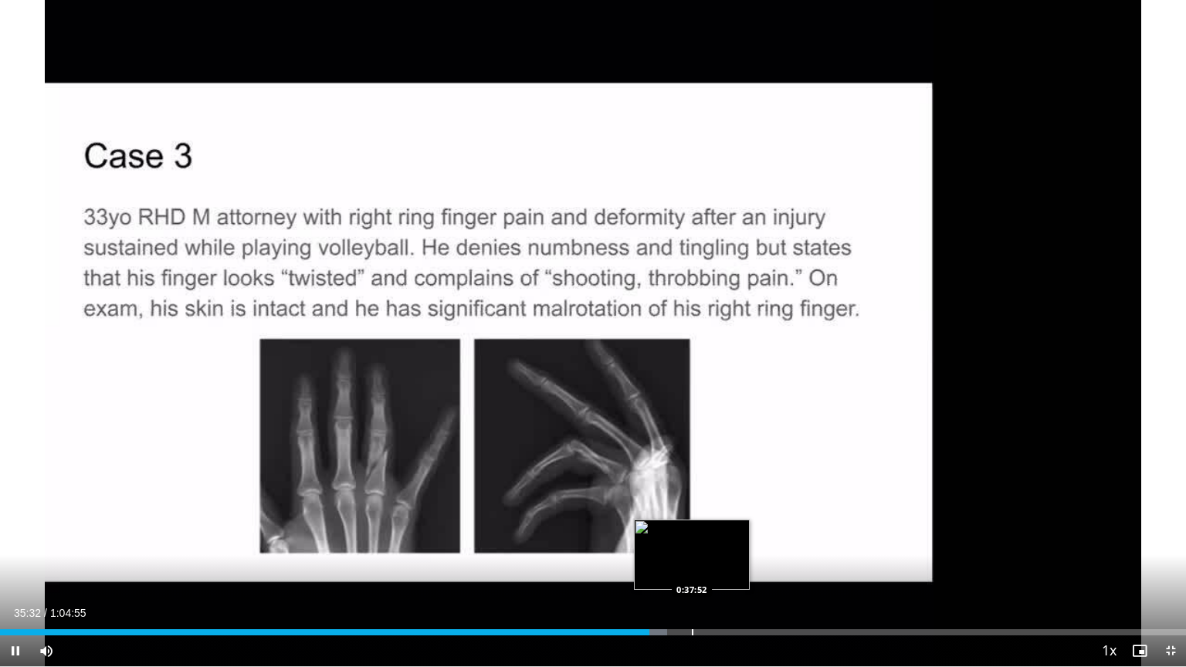
click at [692, 569] on div "Progress Bar" at bounding box center [693, 632] width 2 height 6
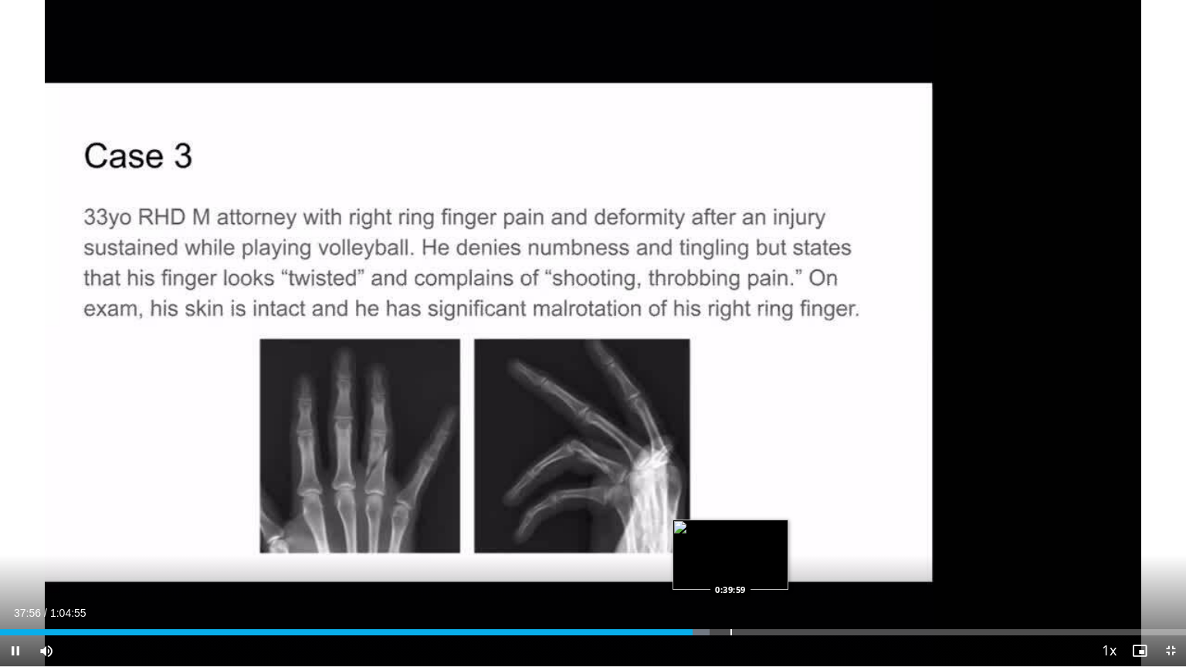
click at [730, 569] on div "Progress Bar" at bounding box center [731, 632] width 2 height 6
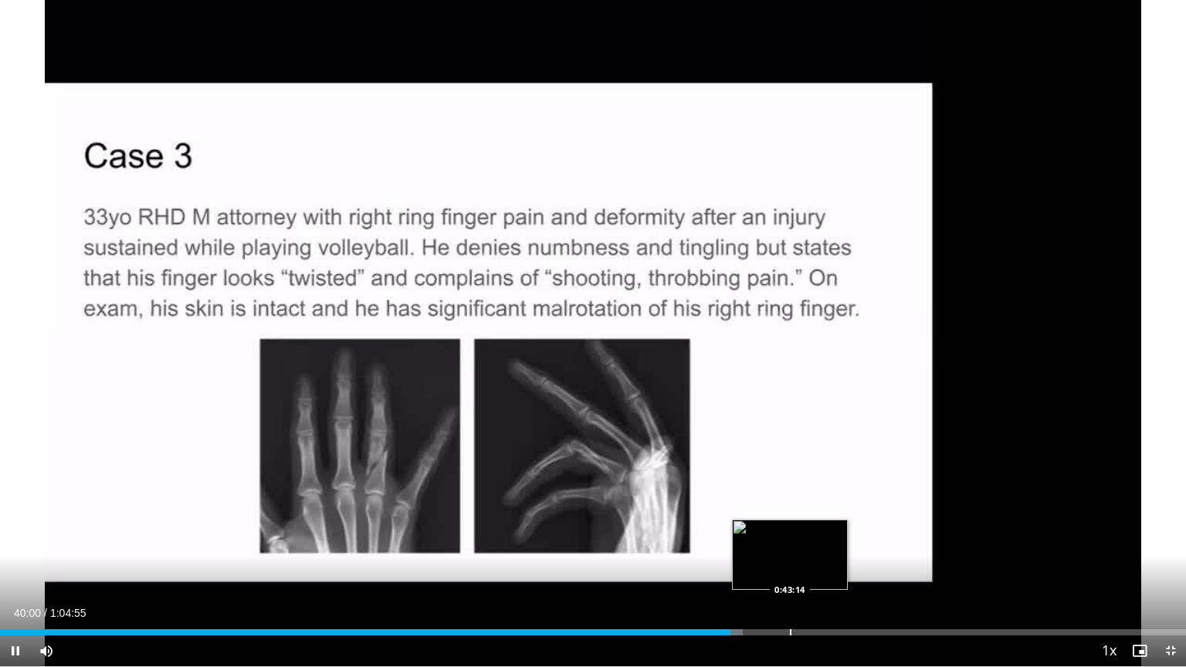
click at [790, 569] on div "40 seconds Tap to unmute" at bounding box center [593, 333] width 1186 height 666
click at [790, 569] on div "Progress Bar" at bounding box center [791, 632] width 2 height 6
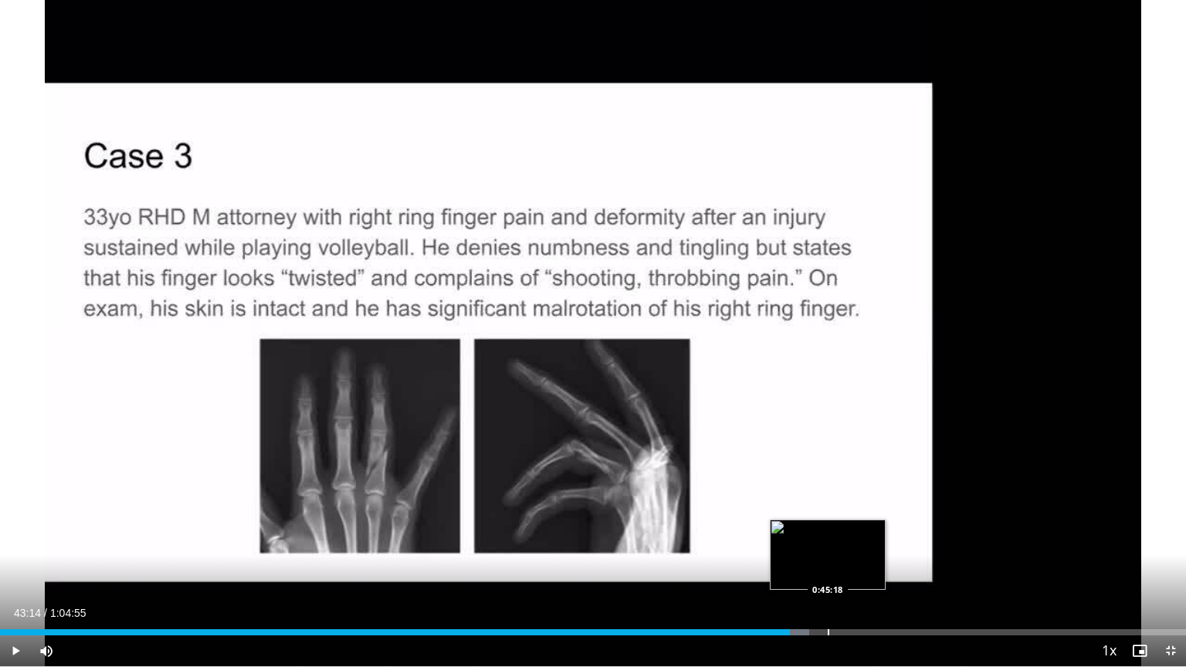
click at [829, 569] on div "Progress Bar" at bounding box center [828, 632] width 2 height 6
click at [850, 569] on div "Progress Bar" at bounding box center [851, 632] width 2 height 6
click at [860, 569] on div "Progress Bar" at bounding box center [861, 632] width 2 height 6
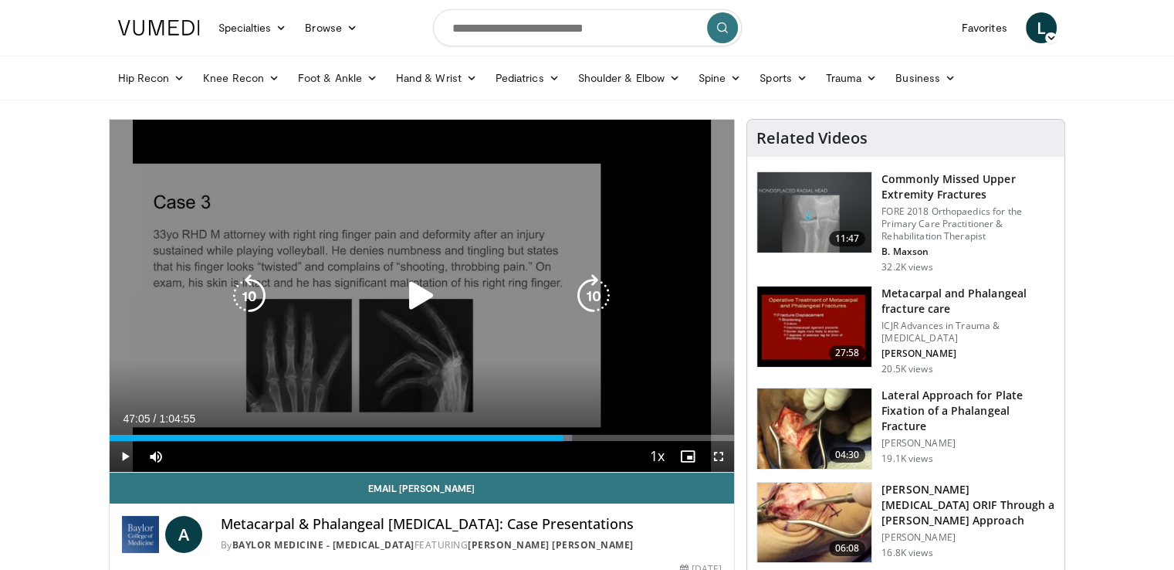
click at [411, 292] on icon "Video Player" at bounding box center [421, 295] width 43 height 43
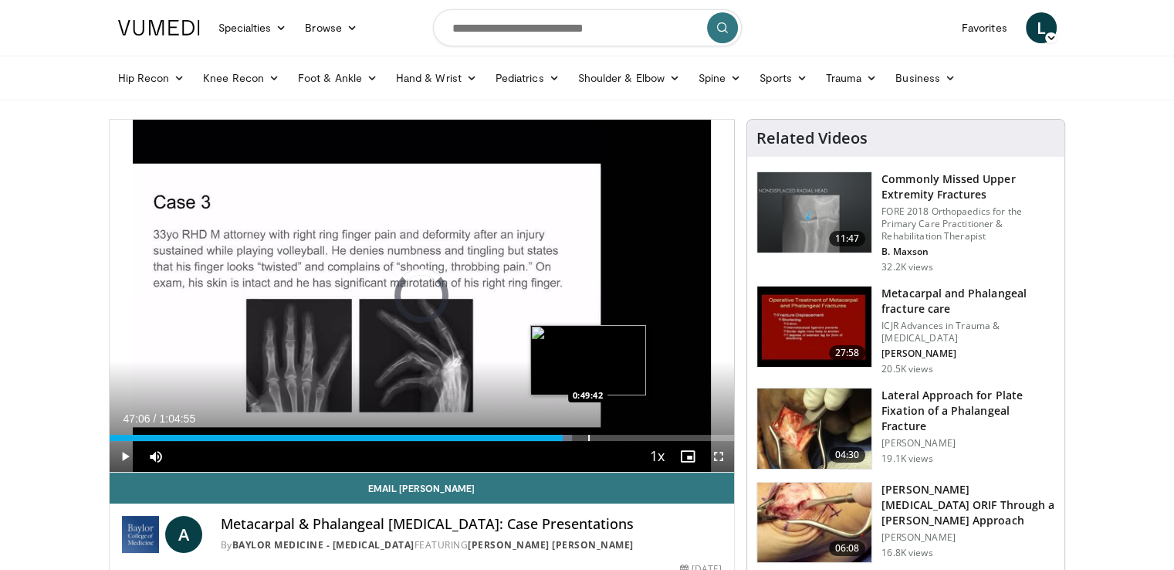
click at [588, 435] on div "Progress Bar" at bounding box center [589, 438] width 2 height 6
click at [633, 436] on div "Progress Bar" at bounding box center [634, 438] width 2 height 6
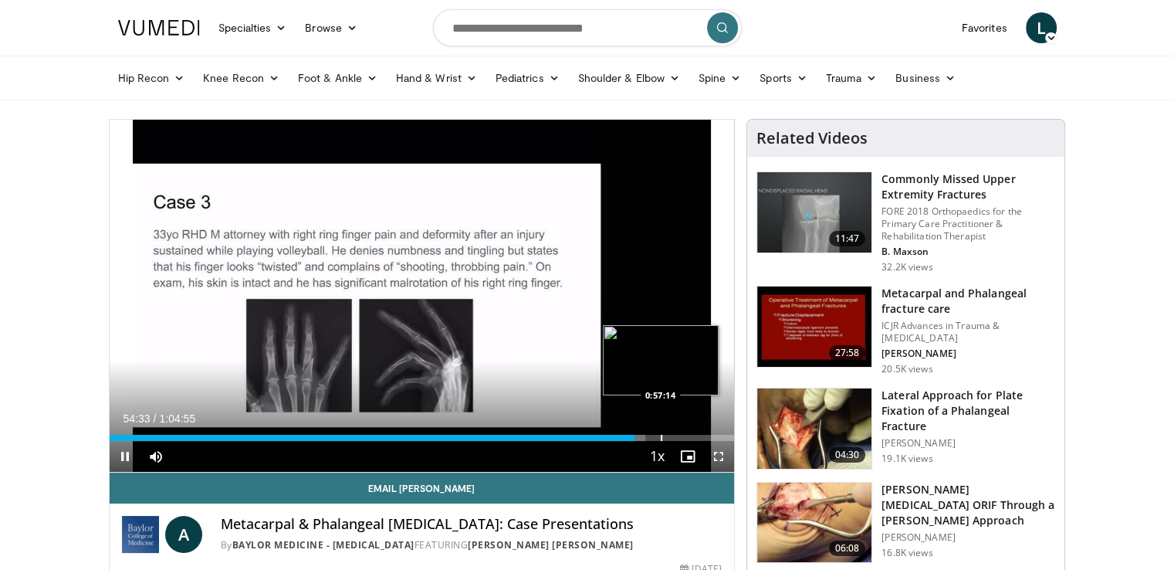
click at [661, 436] on div "Progress Bar" at bounding box center [662, 438] width 2 height 6
click at [682, 435] on div "Progress Bar" at bounding box center [683, 438] width 2 height 6
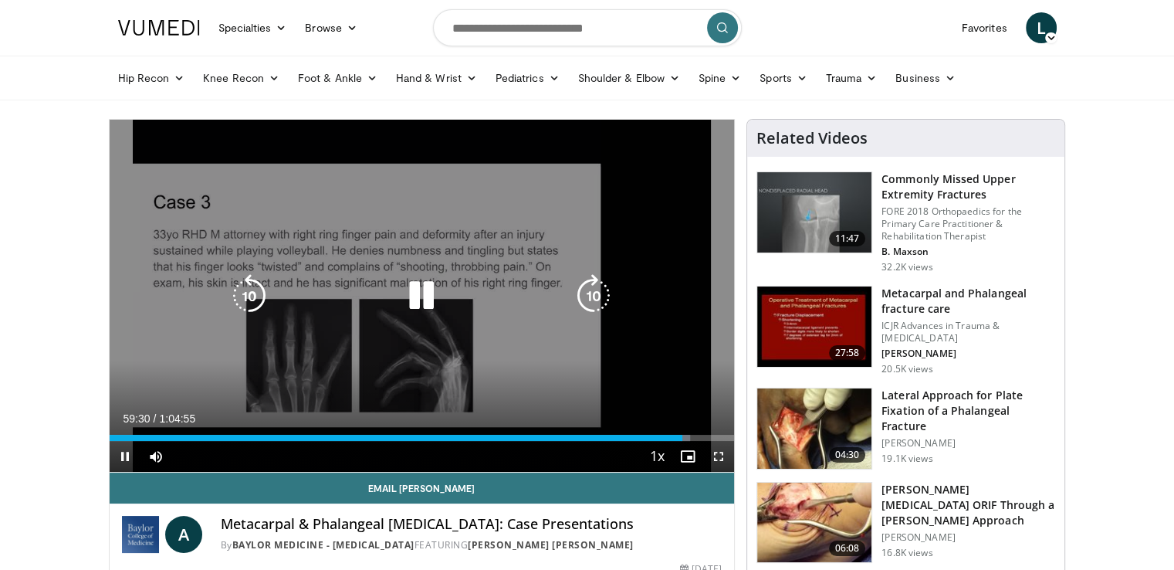
click at [702, 435] on div "Loaded : 92.92% 0:59:30 1:00:45" at bounding box center [422, 438] width 625 height 6
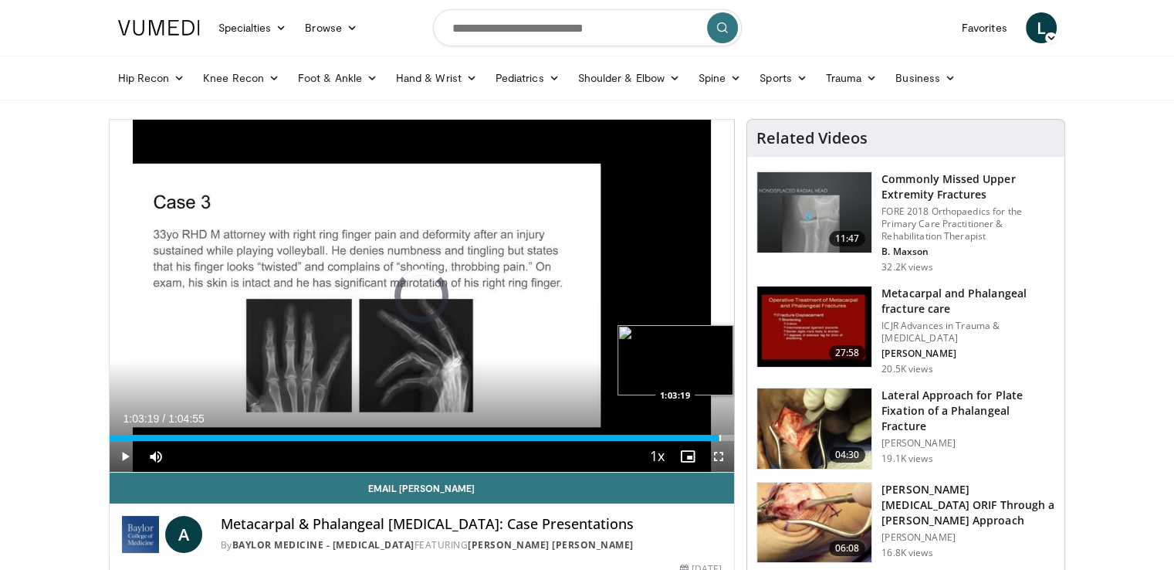
click at [719, 436] on div "Progress Bar" at bounding box center [720, 438] width 2 height 6
